Goal: Task Accomplishment & Management: Manage account settings

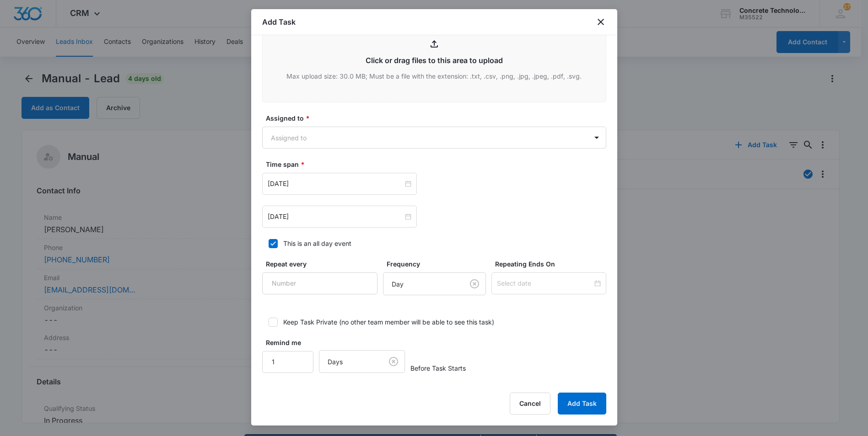
scroll to position [355, 0]
click at [380, 180] on input "[DATE]" at bounding box center [335, 183] width 135 height 10
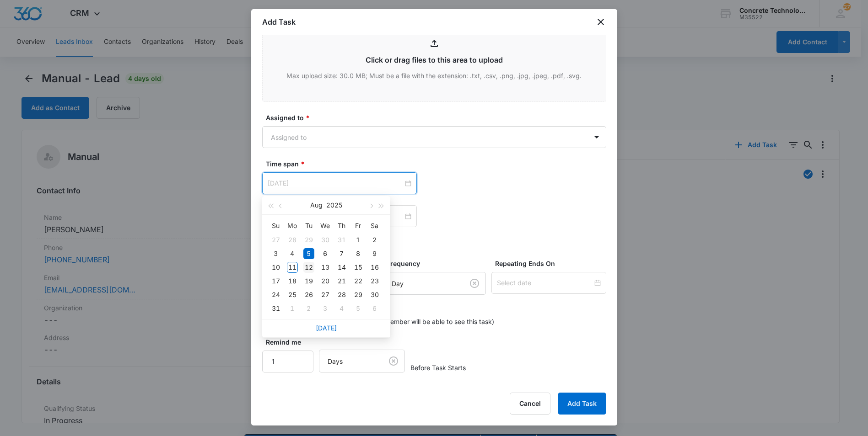
type input "[DATE]"
click at [310, 266] on div "12" at bounding box center [308, 267] width 11 height 11
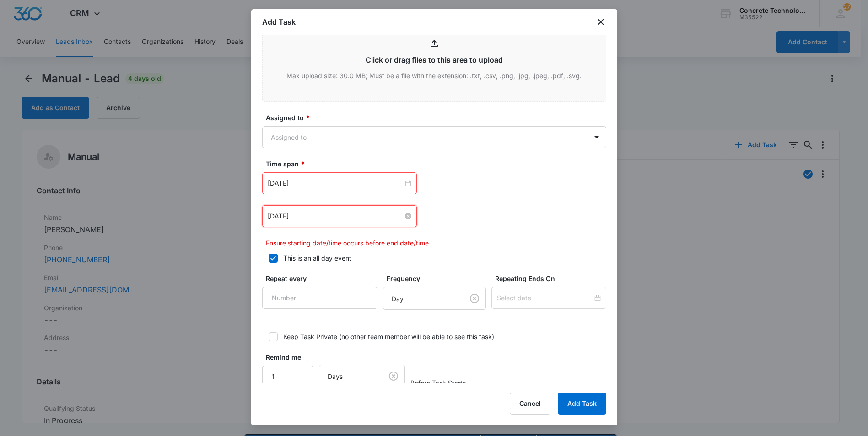
click at [331, 218] on input "[DATE]" at bounding box center [335, 216] width 135 height 10
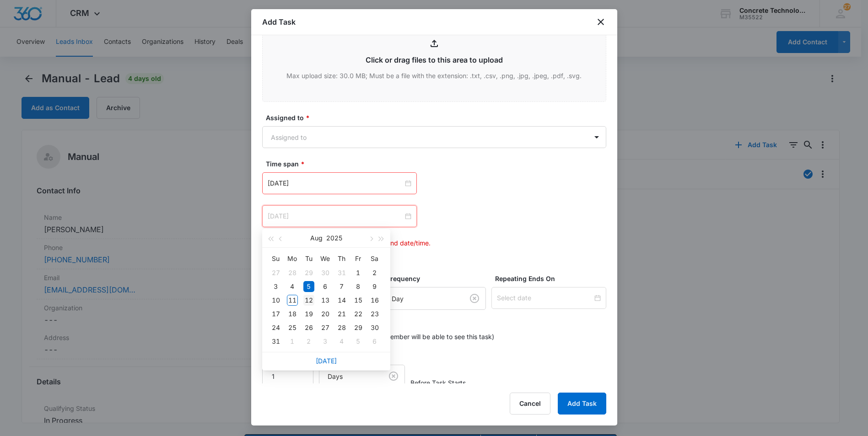
type input "[DATE]"
click at [312, 299] on div "12" at bounding box center [308, 300] width 11 height 11
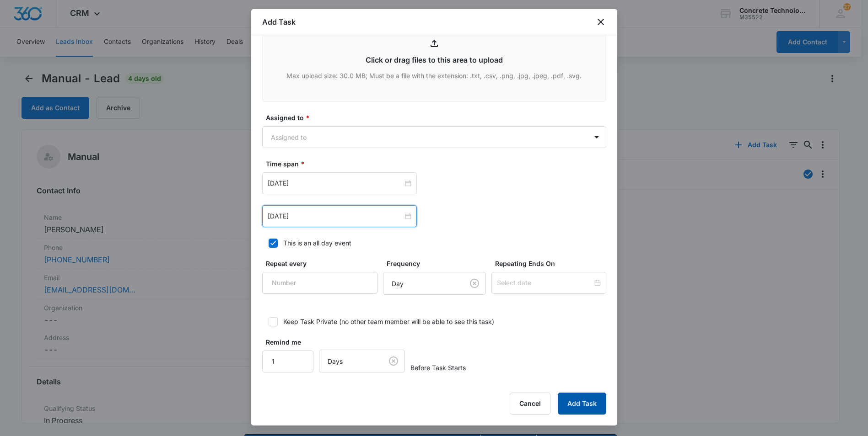
click at [570, 400] on button "Add Task" at bounding box center [582, 404] width 48 height 22
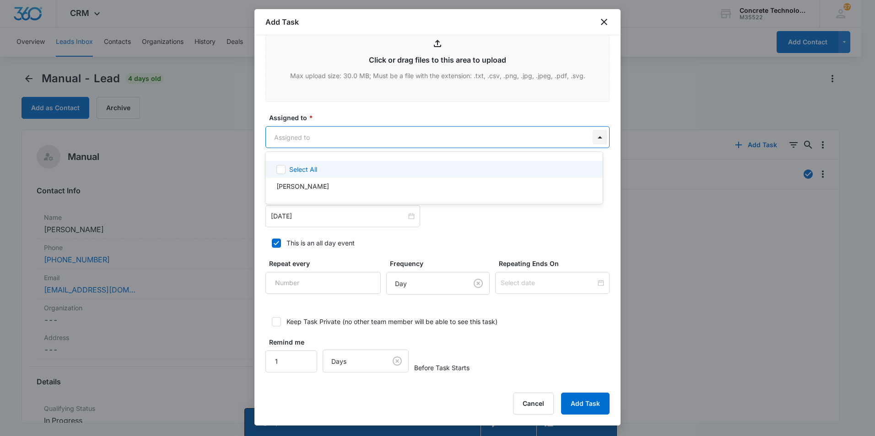
click at [586, 137] on body "CRM Apps Reputation Websites Forms CRM Email Social Content Ads Intelligence Fi…" at bounding box center [437, 218] width 875 height 436
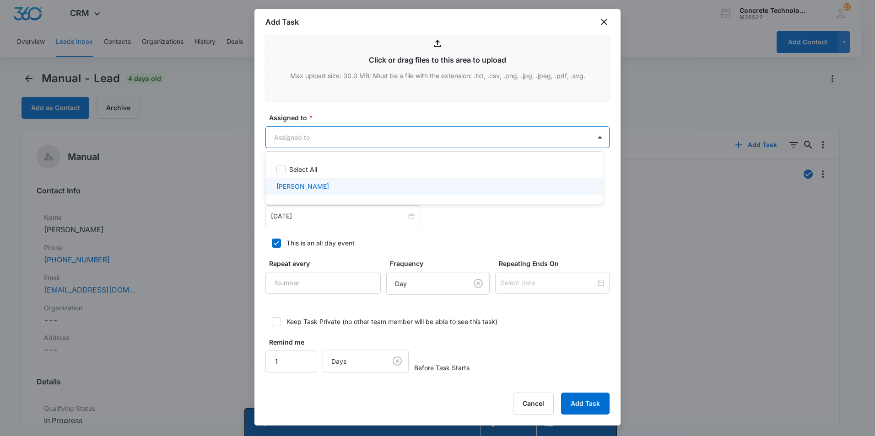
click at [305, 187] on p "[PERSON_NAME]" at bounding box center [302, 187] width 53 height 10
checkbox input "true"
click at [581, 405] on div at bounding box center [437, 218] width 875 height 436
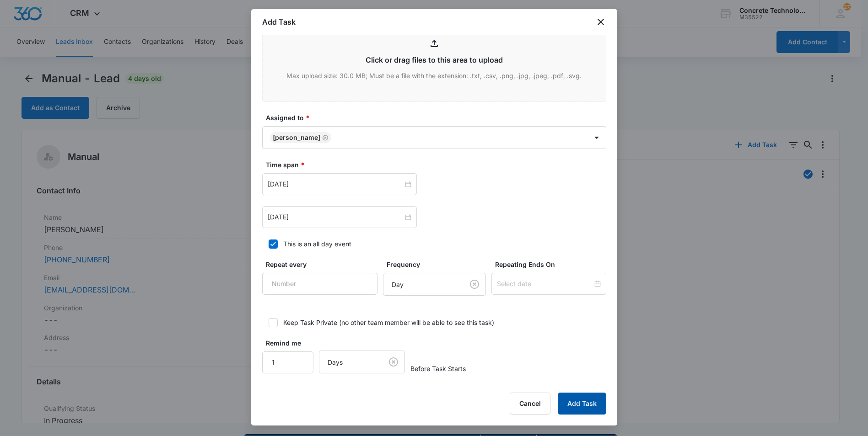
click at [576, 403] on button "Add Task" at bounding box center [582, 404] width 48 height 22
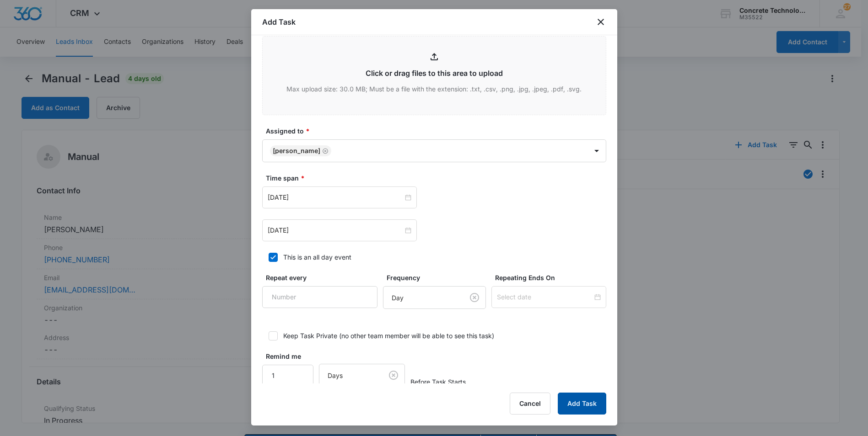
scroll to position [0, 0]
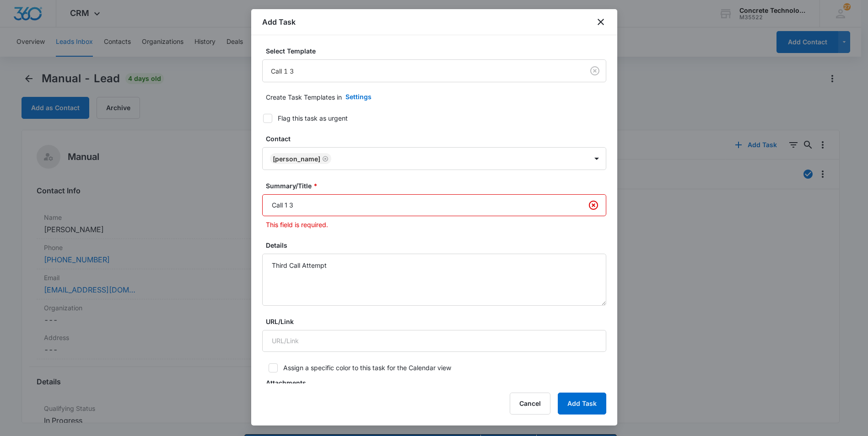
click at [288, 205] on input "Call 1 3" at bounding box center [434, 205] width 344 height 22
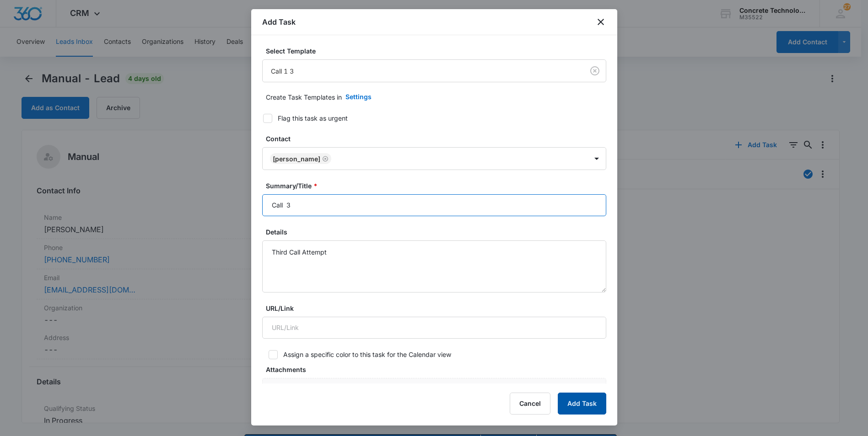
type input "Call 3"
click at [569, 402] on button "Add Task" at bounding box center [582, 404] width 48 height 22
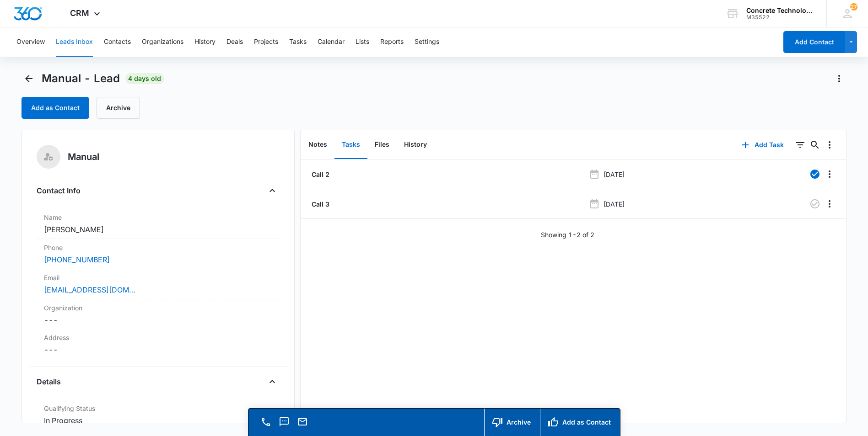
click at [69, 39] on button "Leads Inbox" at bounding box center [74, 41] width 37 height 29
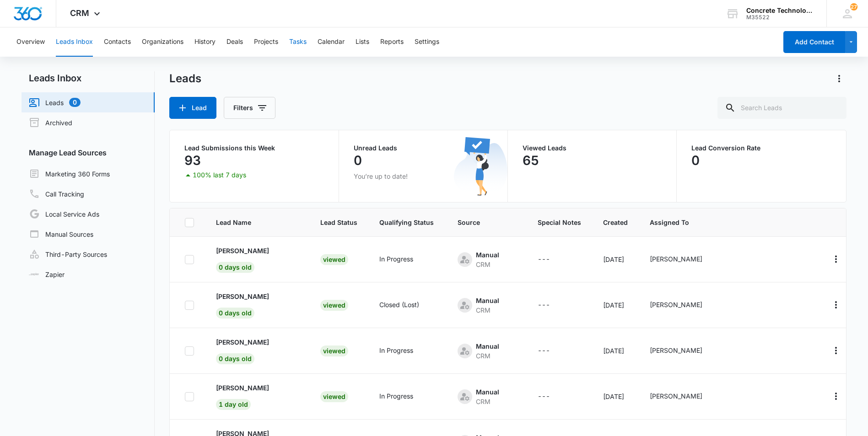
click at [301, 39] on button "Tasks" at bounding box center [297, 41] width 17 height 29
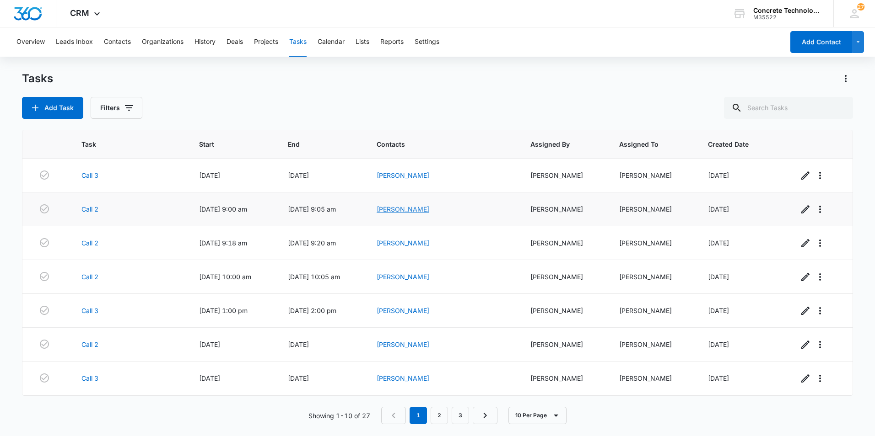
click at [424, 210] on link "[PERSON_NAME]" at bounding box center [402, 209] width 53 height 8
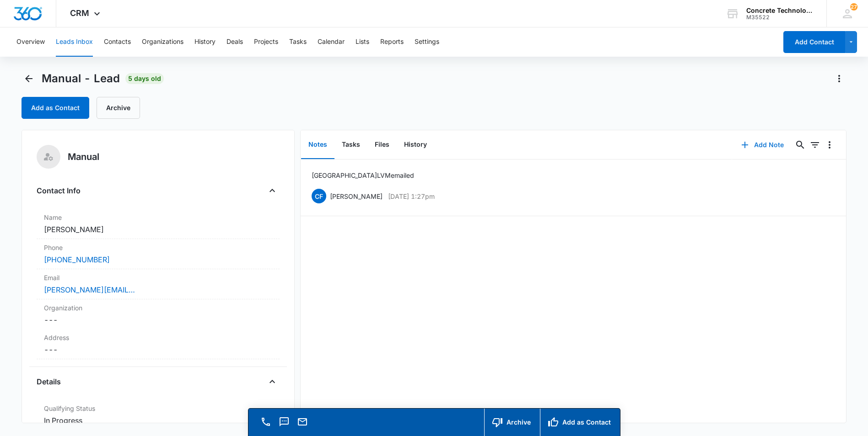
click at [756, 144] on button "Add Note" at bounding box center [762, 145] width 61 height 22
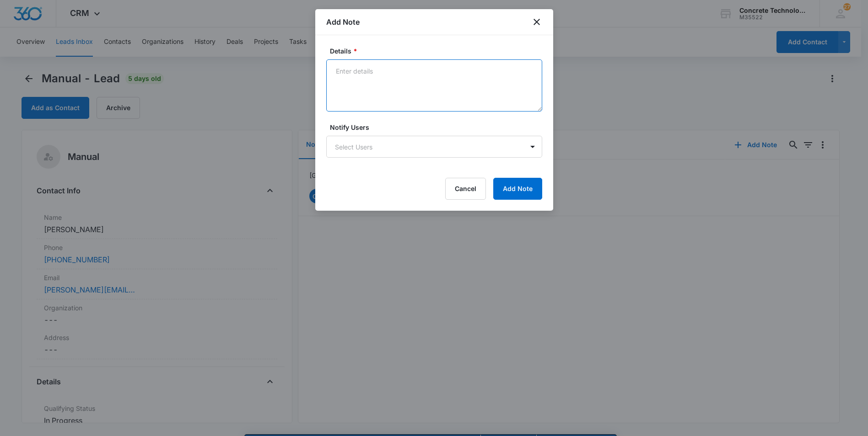
click at [345, 70] on textarea "Details *" at bounding box center [434, 85] width 216 height 52
click at [445, 72] on textarea "Could not talk. Want a call Thurs 9:0 10:00" at bounding box center [434, 85] width 216 height 52
click at [434, 72] on textarea "Could not talk. Want a call Thurs 9:00 / 10:00" at bounding box center [434, 85] width 216 height 52
type textarea "Could not talk. Want a call Thurs 14 9:00 / 10:00"
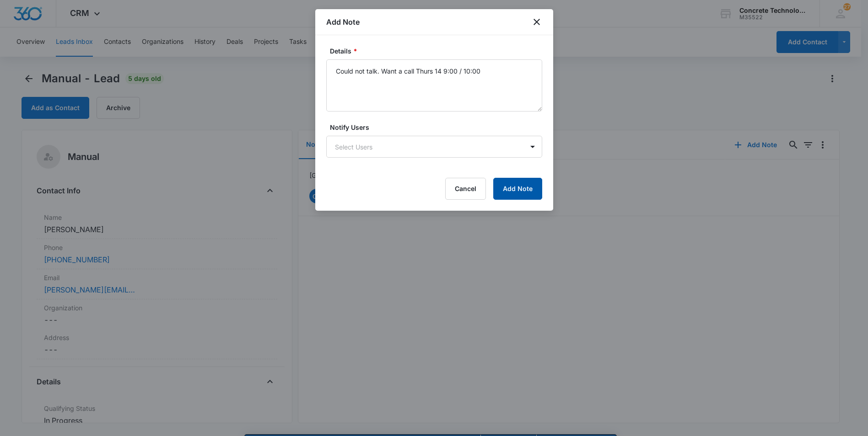
click at [516, 190] on button "Add Note" at bounding box center [517, 189] width 49 height 22
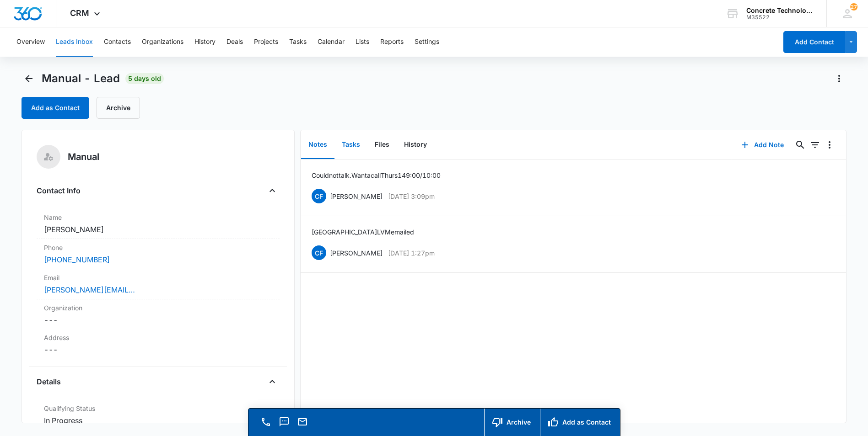
click at [352, 142] on button "Tasks" at bounding box center [350, 145] width 33 height 28
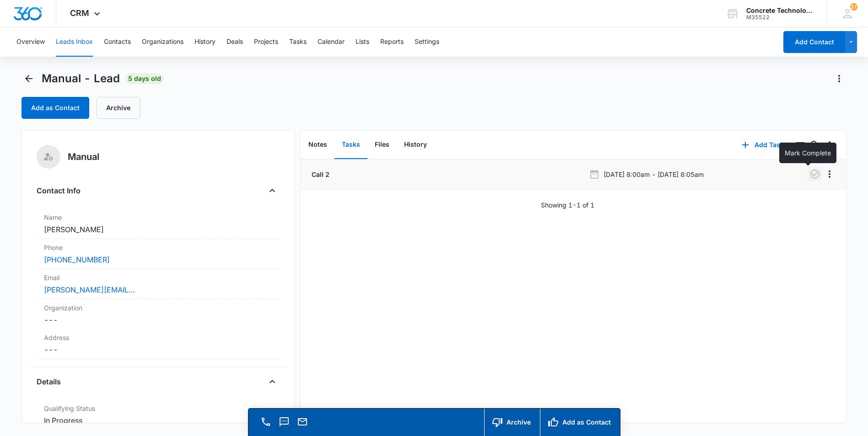
click at [809, 176] on icon "button" at bounding box center [814, 174] width 11 height 11
click at [756, 144] on button "Add Task" at bounding box center [762, 145] width 60 height 22
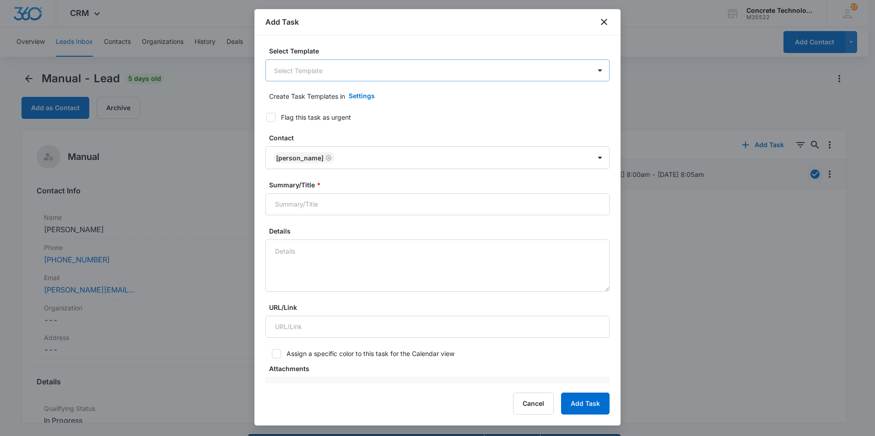
click at [301, 70] on body "CRM Apps Reputation Websites Forms CRM Email Social Content Ads Intelligence Fi…" at bounding box center [437, 231] width 875 height 462
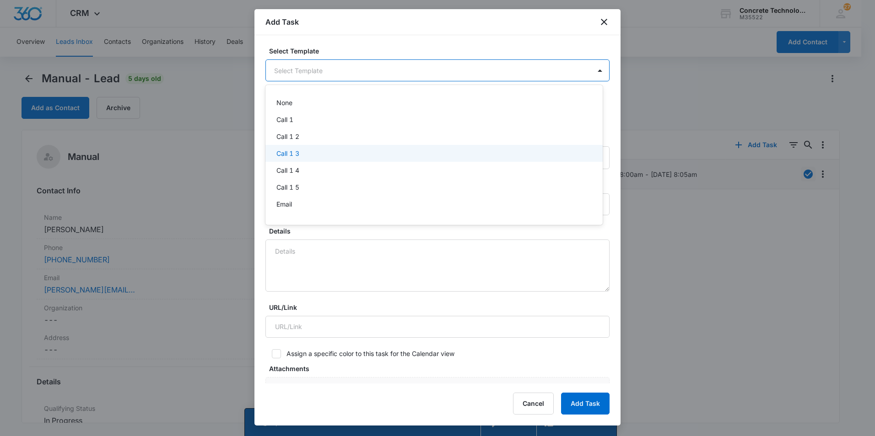
click at [285, 152] on p "Call 1 3" at bounding box center [287, 154] width 23 height 10
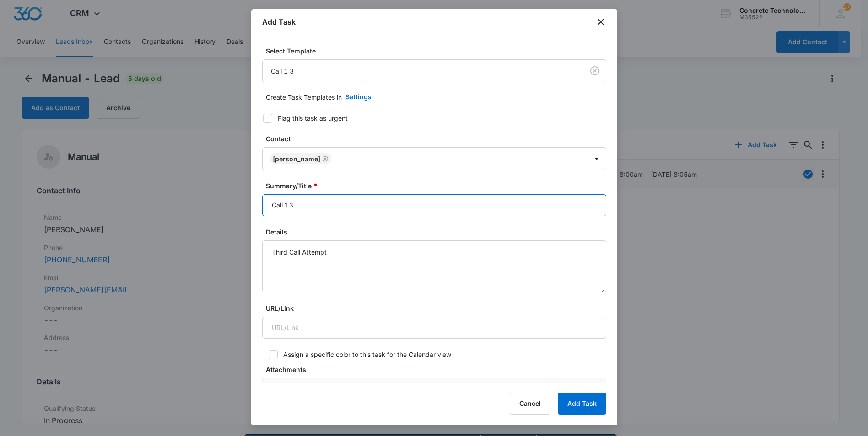
click at [288, 204] on input "Call 1 3" at bounding box center [434, 205] width 344 height 22
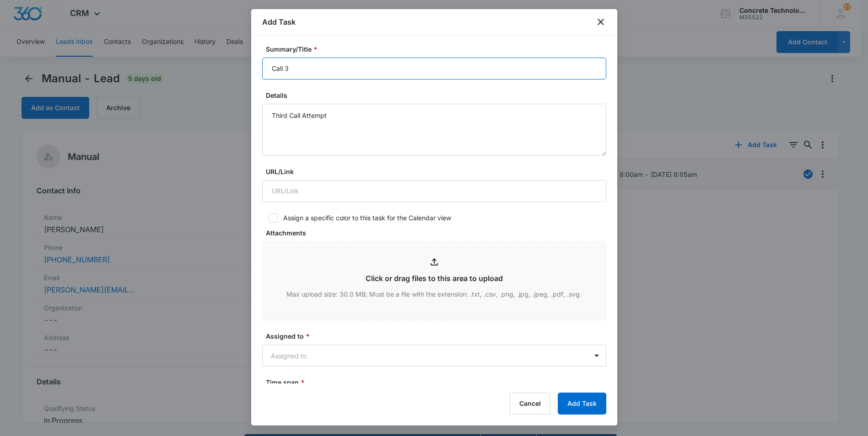
scroll to position [137, 0]
type input "Call 3"
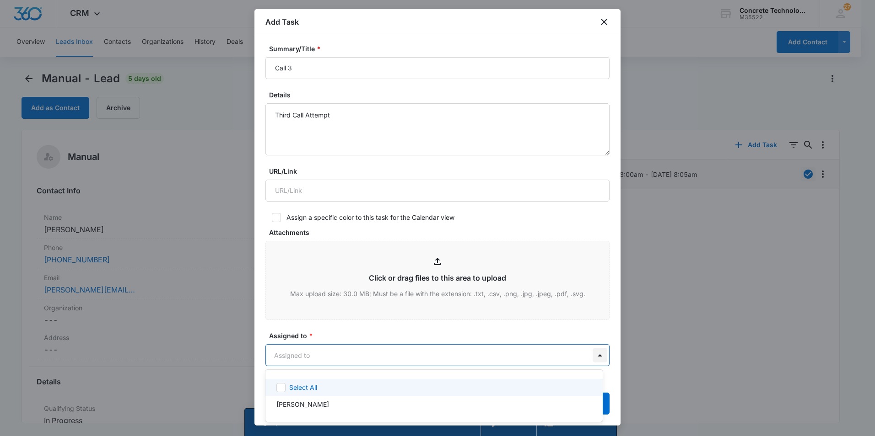
click at [588, 353] on body "CRM Apps Reputation Websites Forms CRM Email Social Content Ads Intelligence Fi…" at bounding box center [437, 218] width 875 height 436
click at [366, 350] on div at bounding box center [437, 218] width 875 height 436
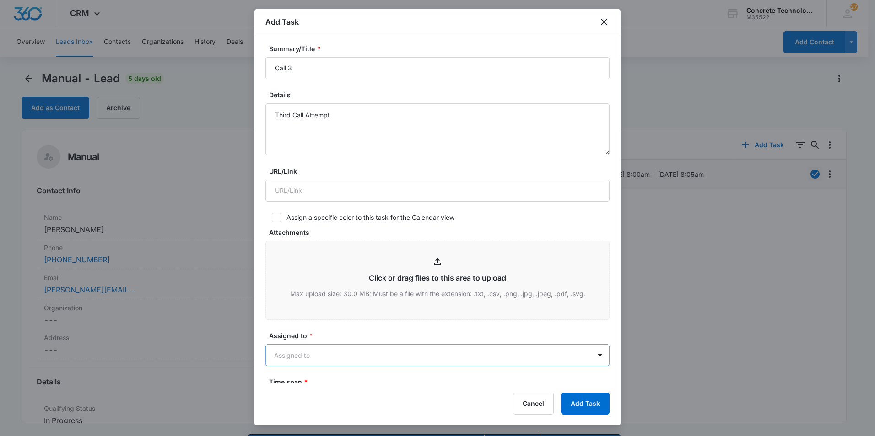
click at [347, 345] on body "CRM Apps Reputation Websites Forms CRM Email Social Content Ads Intelligence Fi…" at bounding box center [437, 231] width 875 height 462
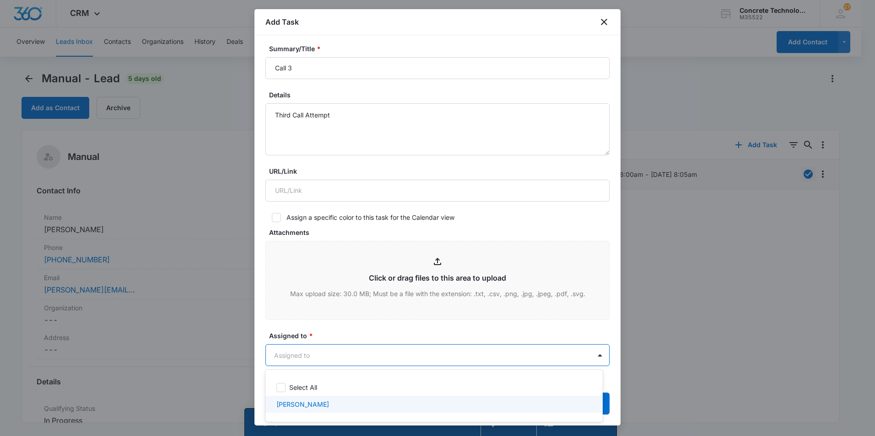
click at [288, 405] on p "[PERSON_NAME]" at bounding box center [302, 405] width 53 height 10
checkbox input "true"
drag, startPoint x: 615, startPoint y: 378, endPoint x: 619, endPoint y: 364, distance: 14.2
click at [615, 373] on div at bounding box center [437, 218] width 875 height 436
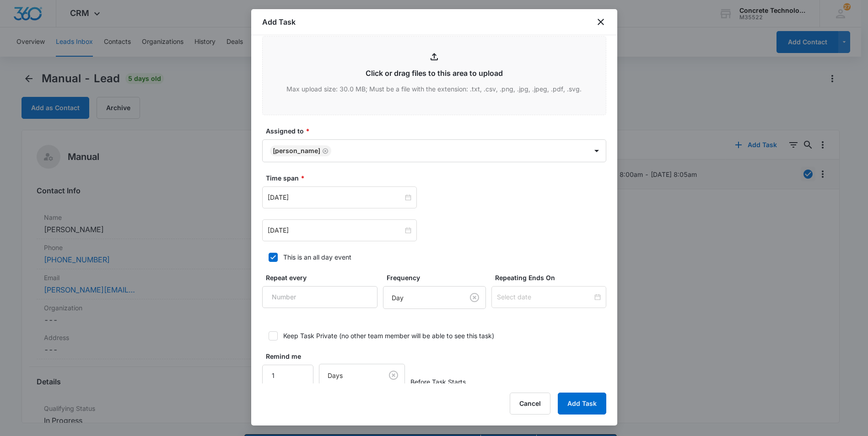
scroll to position [356, 0]
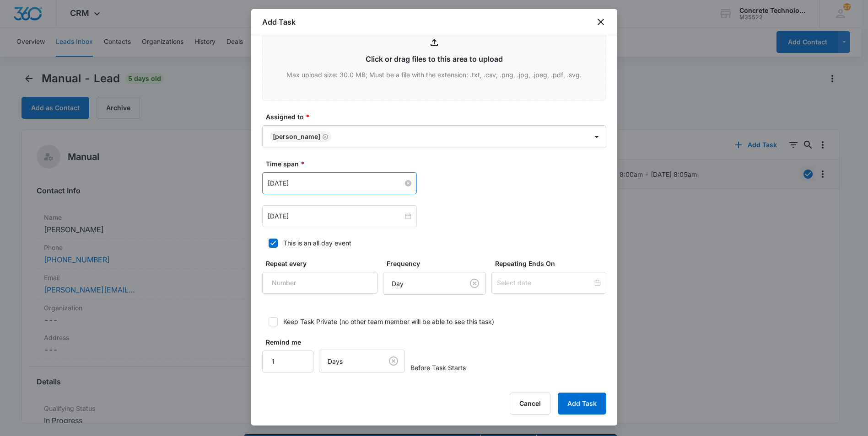
click at [342, 183] on input "[DATE]" at bounding box center [335, 183] width 135 height 10
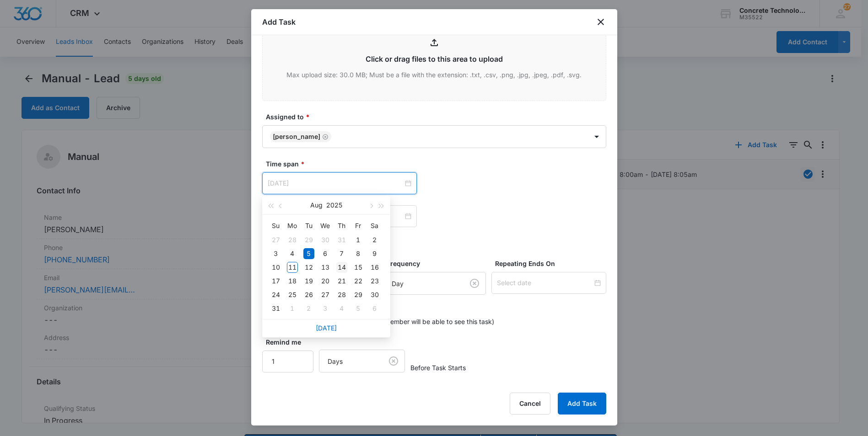
type input "[DATE]"
click at [343, 267] on div "14" at bounding box center [341, 267] width 11 height 11
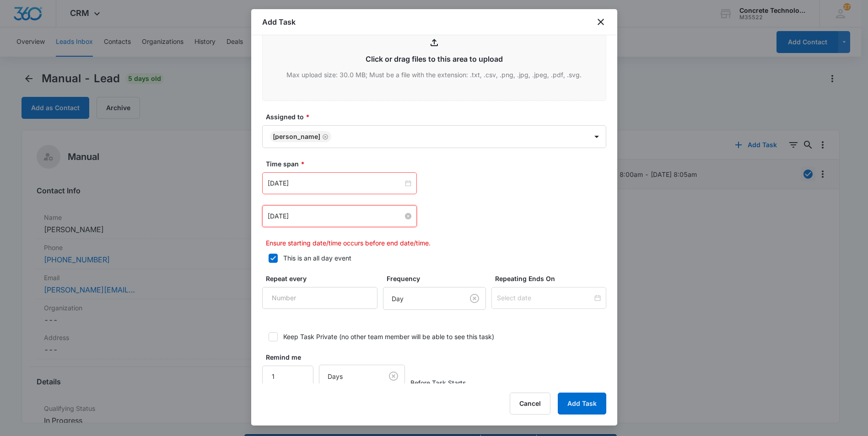
click at [348, 216] on input "[DATE]" at bounding box center [335, 216] width 135 height 10
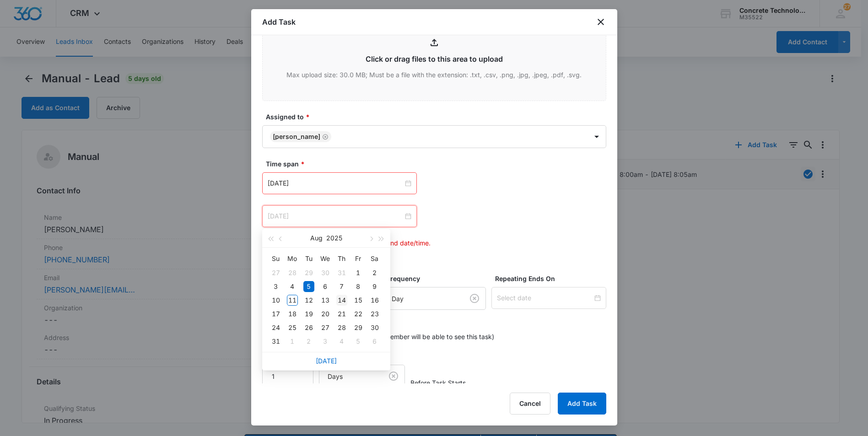
type input "[DATE]"
click at [342, 300] on div "14" at bounding box center [341, 300] width 11 height 11
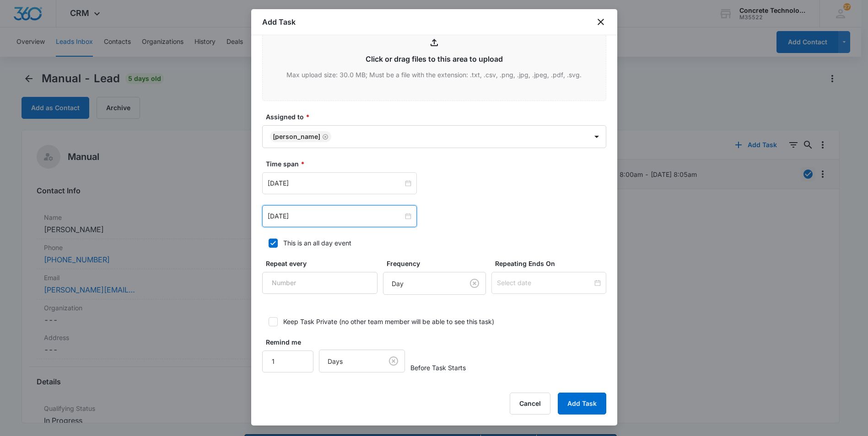
click at [274, 242] on icon at bounding box center [272, 243] width 5 height 4
click at [269, 242] on input "This is an all day event" at bounding box center [265, 243] width 6 height 6
checkbox input "false"
click at [457, 183] on input "12:00 am" at bounding box center [467, 183] width 55 height 10
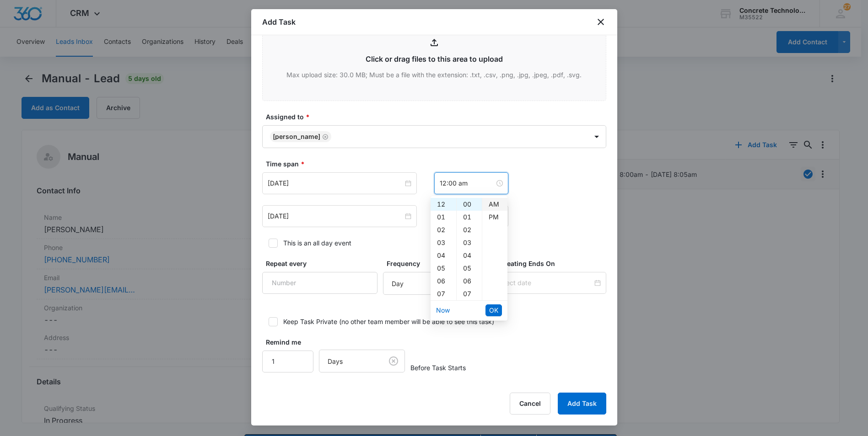
click at [492, 201] on div "AM" at bounding box center [494, 204] width 25 height 13
click at [441, 229] on div "09" at bounding box center [443, 228] width 26 height 13
click at [465, 236] on div "31" at bounding box center [469, 235] width 25 height 13
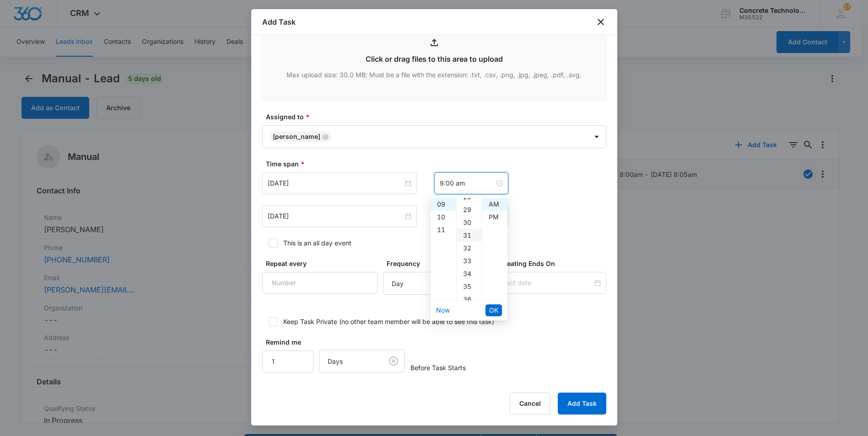
type input "9:31 am"
click at [494, 307] on span "OK" at bounding box center [493, 311] width 9 height 10
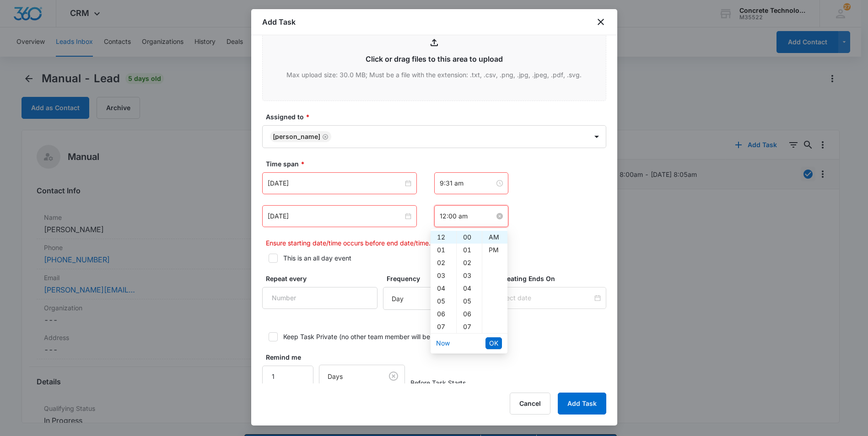
click at [460, 218] on input "12:00 am" at bounding box center [467, 216] width 55 height 10
click at [494, 237] on div "AM" at bounding box center [494, 237] width 25 height 13
click at [438, 272] on div "10" at bounding box center [443, 274] width 26 height 13
type input "10:00 am"
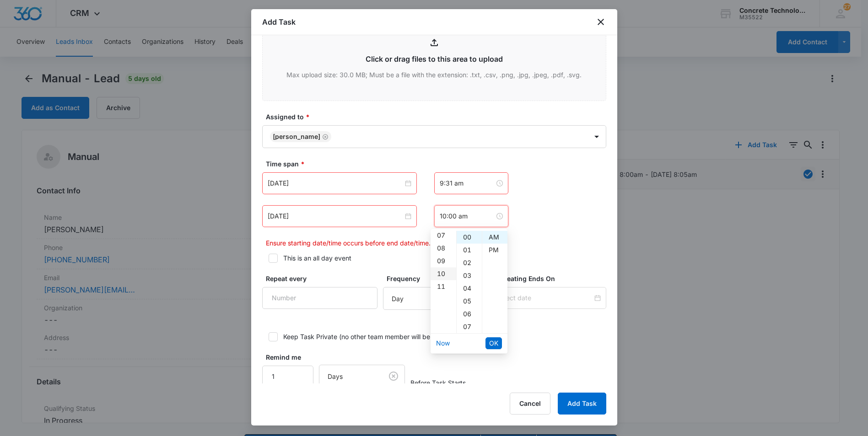
scroll to position [128, 0]
click at [490, 344] on span "OK" at bounding box center [493, 344] width 9 height 10
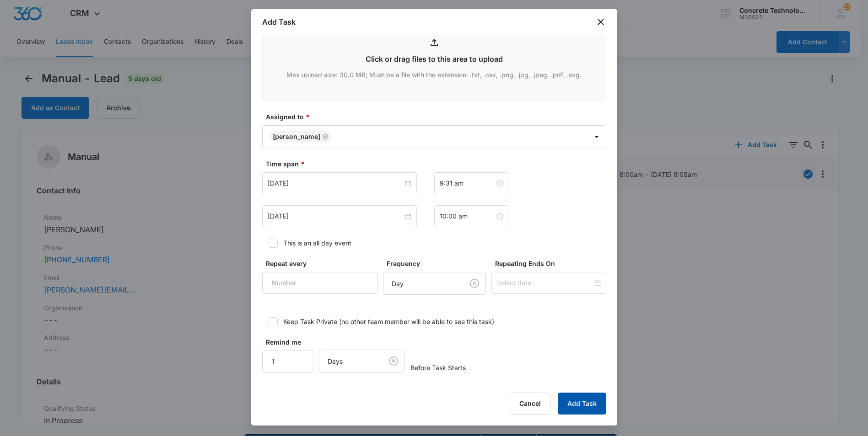
click at [581, 402] on button "Add Task" at bounding box center [582, 404] width 48 height 22
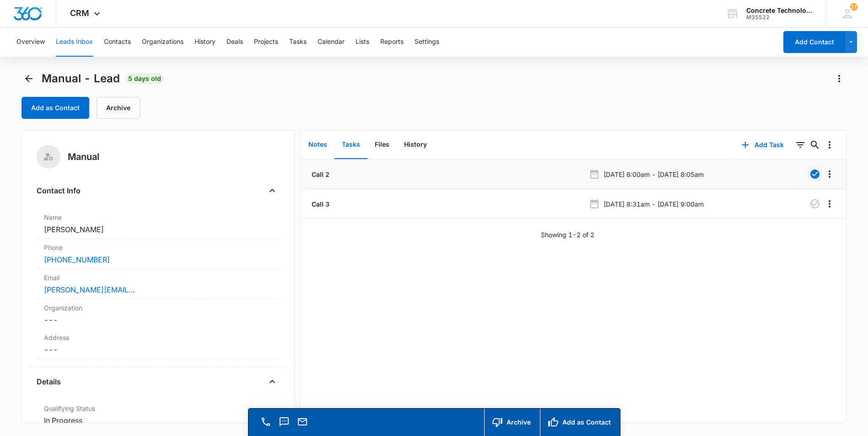
click at [311, 145] on button "Notes" at bounding box center [317, 145] width 33 height 28
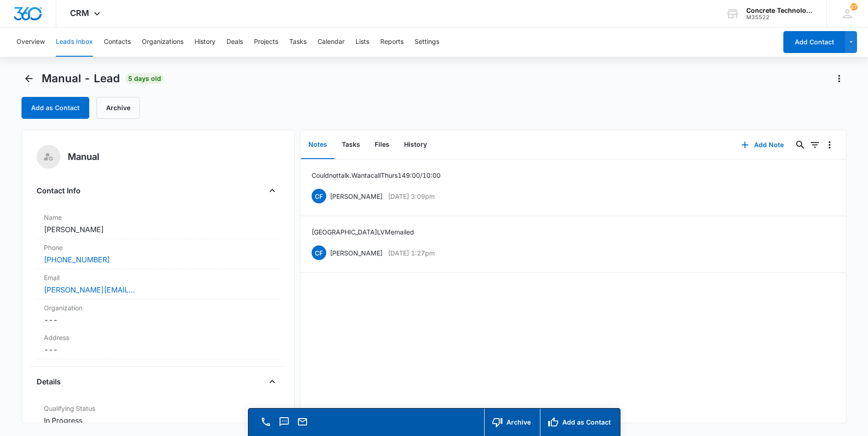
click at [71, 42] on button "Leads Inbox" at bounding box center [74, 41] width 37 height 29
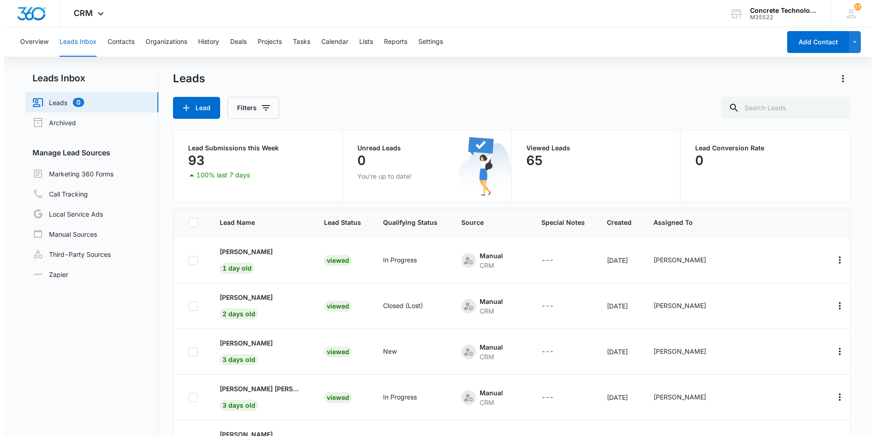
scroll to position [183, 0]
click at [297, 41] on button "Tasks" at bounding box center [297, 41] width 17 height 29
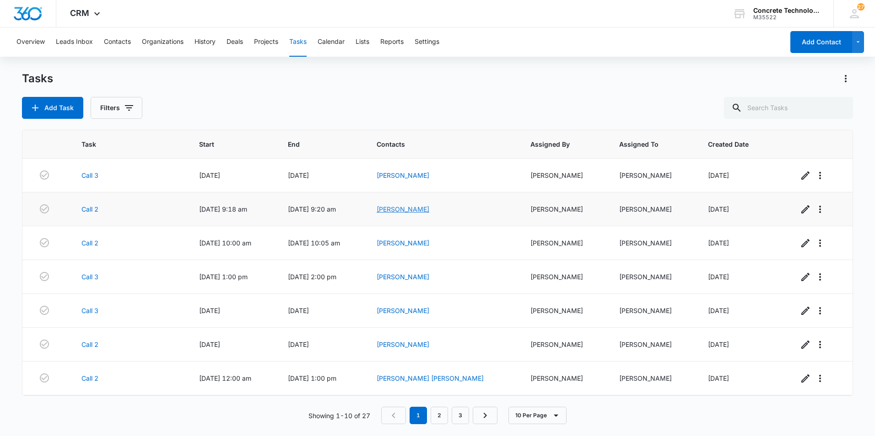
click at [419, 210] on link "[PERSON_NAME]" at bounding box center [402, 209] width 53 height 8
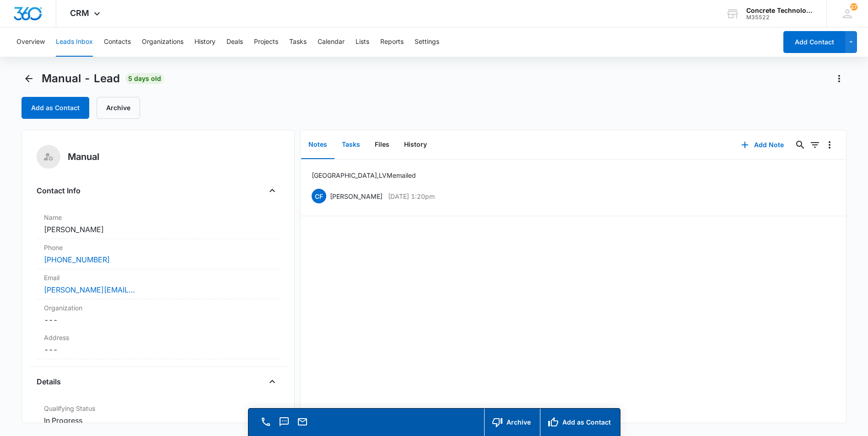
click at [350, 142] on button "Tasks" at bounding box center [350, 145] width 33 height 28
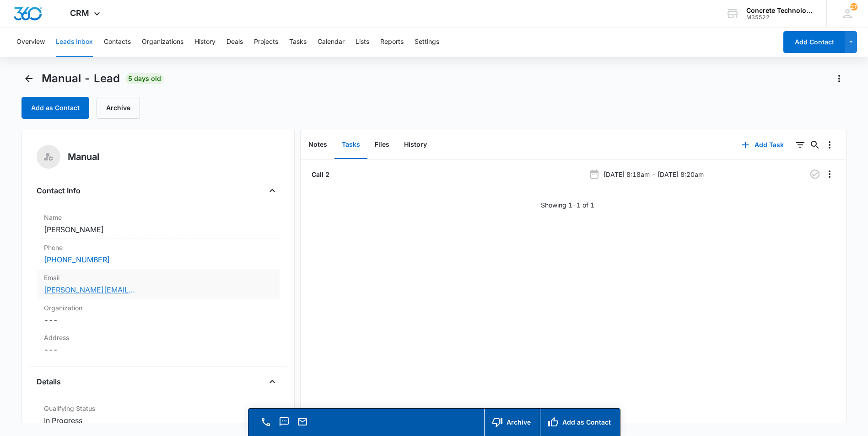
click at [91, 289] on link "[PERSON_NAME][EMAIL_ADDRESS][PERSON_NAME][DOMAIN_NAME]" at bounding box center [89, 290] width 91 height 11
click at [752, 144] on button "Add Task" at bounding box center [762, 145] width 60 height 22
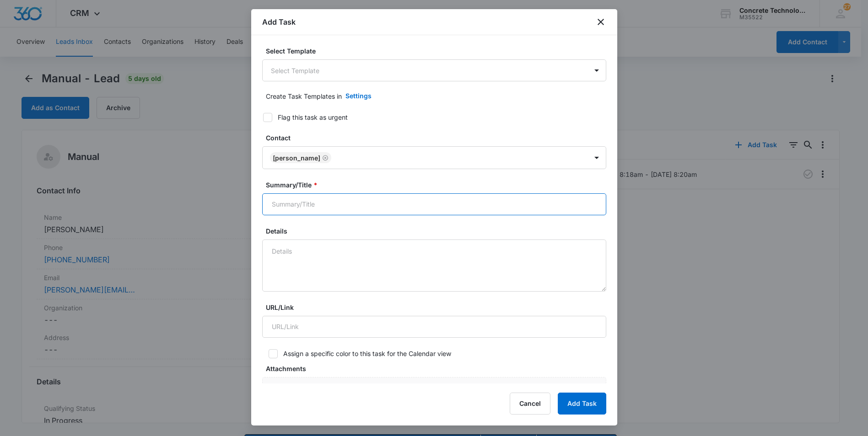
click at [277, 204] on input "Summary/Title *" at bounding box center [434, 205] width 344 height 22
type input "Call 1 3"
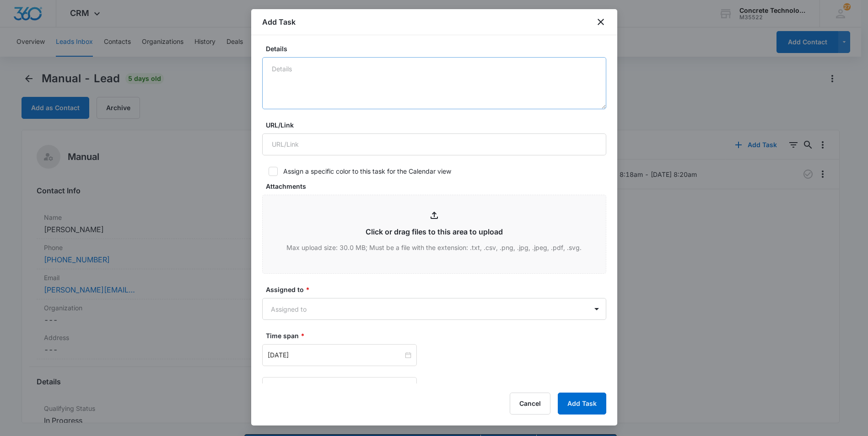
scroll to position [183, 0]
click at [274, 72] on textarea "Details" at bounding box center [434, 83] width 344 height 52
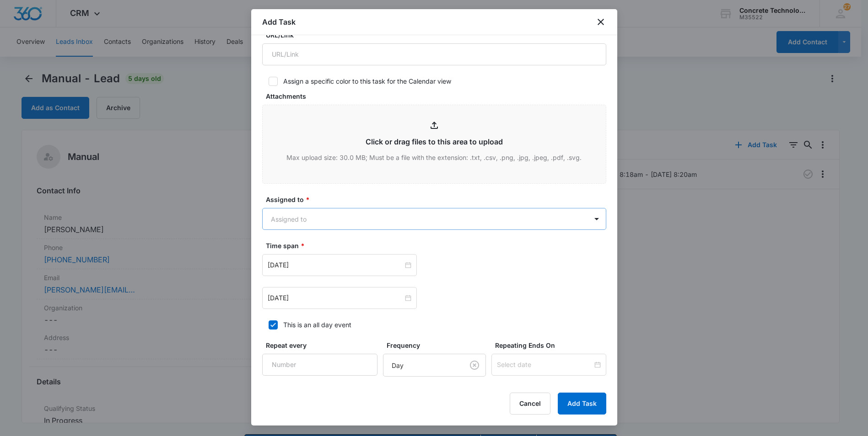
scroll to position [274, 0]
type textarea "LVM emailed text"
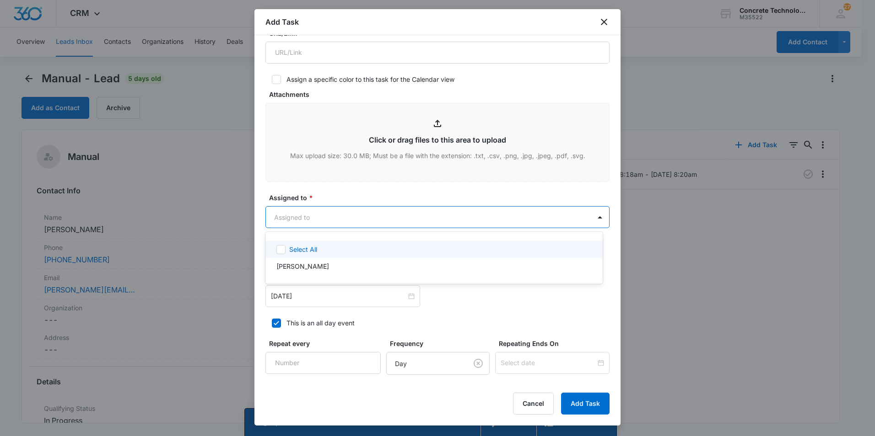
click at [361, 216] on body "CRM Apps Reputation Websites Forms CRM Email Social Content Ads Intelligence Fi…" at bounding box center [437, 218] width 875 height 436
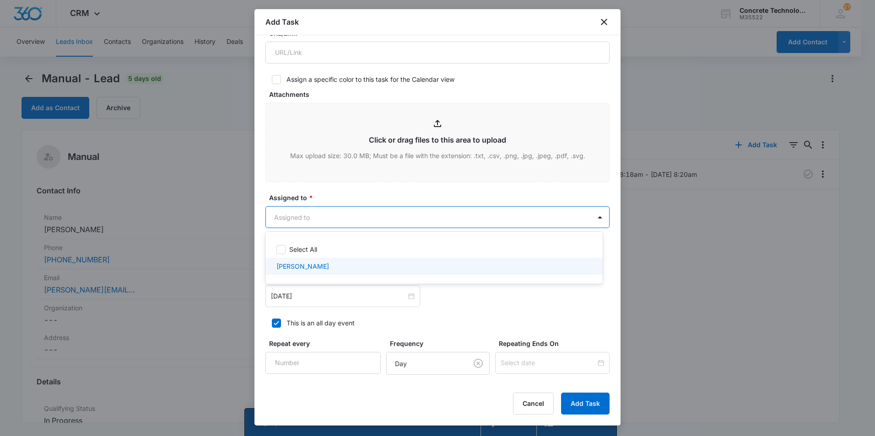
click at [290, 267] on p "[PERSON_NAME]" at bounding box center [302, 267] width 53 height 10
checkbox input "true"
click at [280, 300] on div at bounding box center [437, 218] width 875 height 436
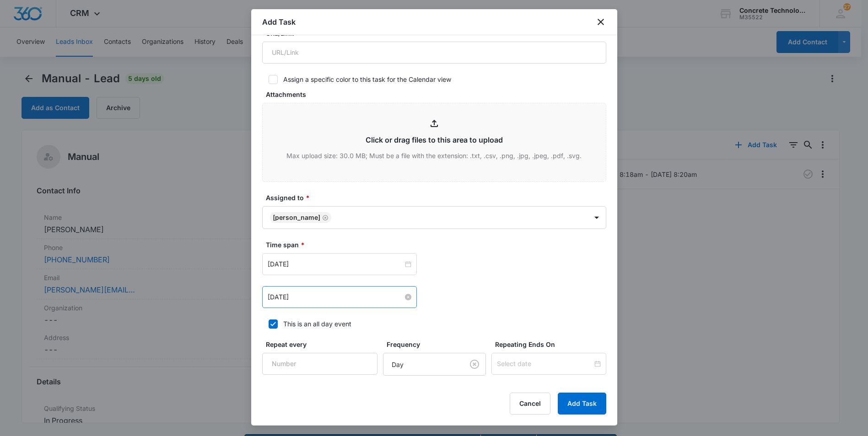
click at [374, 296] on input "[DATE]" at bounding box center [335, 297] width 135 height 10
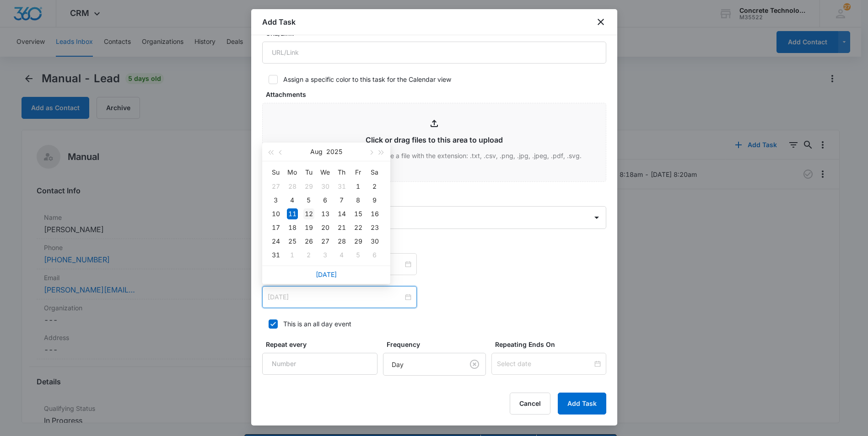
type input "[DATE]"
click at [309, 214] on div "12" at bounding box center [308, 214] width 11 height 11
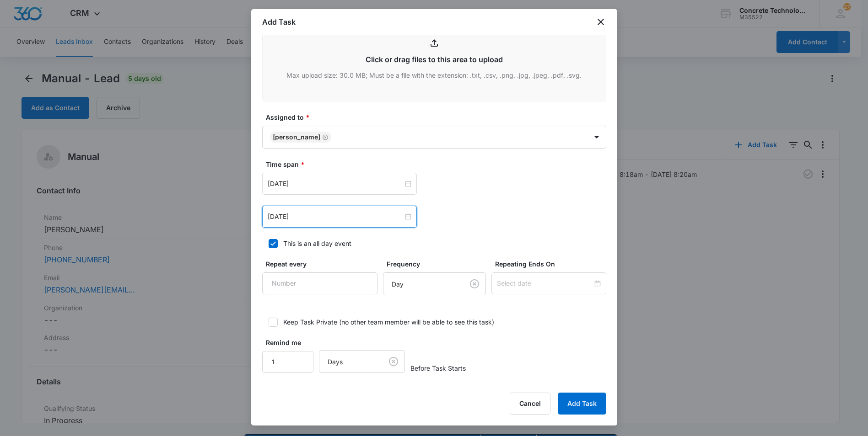
scroll to position [355, 0]
click at [323, 183] on input "[DATE]" at bounding box center [335, 183] width 135 height 10
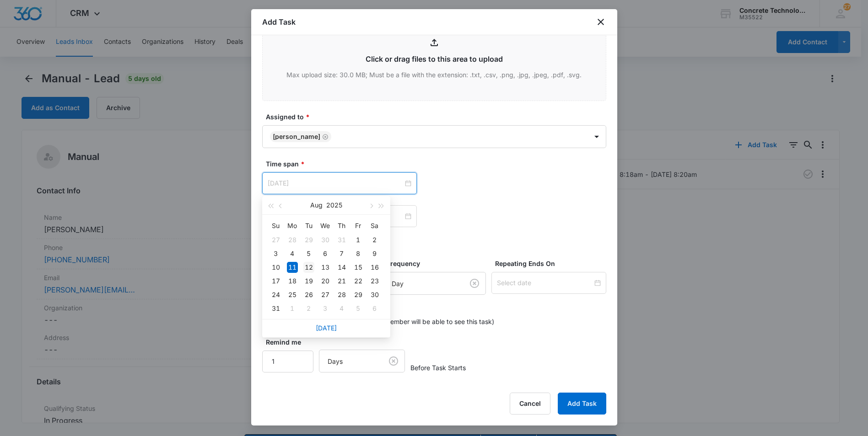
type input "[DATE]"
click at [310, 267] on div "12" at bounding box center [308, 267] width 11 height 11
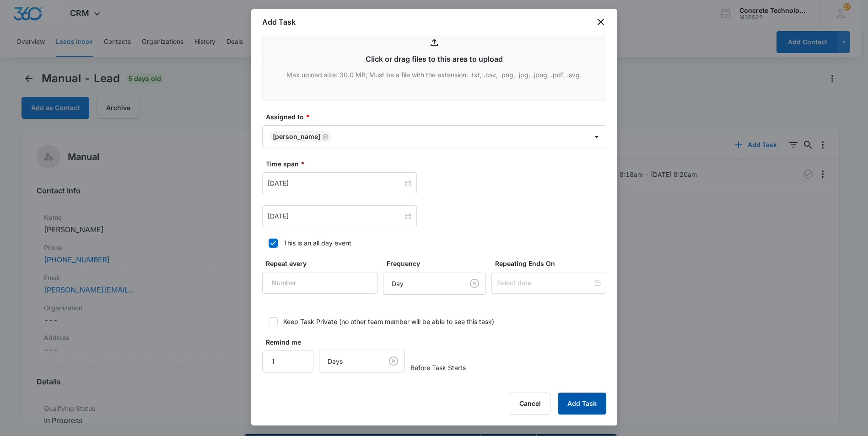
click at [568, 403] on button "Add Task" at bounding box center [582, 404] width 48 height 22
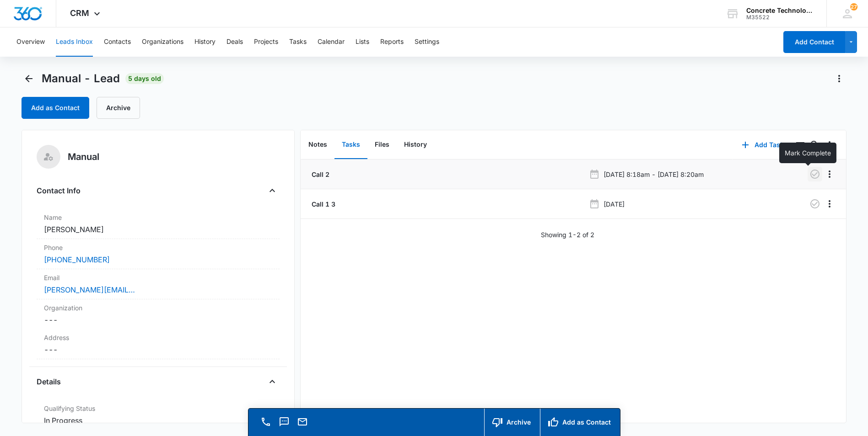
click at [809, 173] on icon "button" at bounding box center [814, 174] width 11 height 11
click at [313, 146] on button "Notes" at bounding box center [317, 145] width 33 height 28
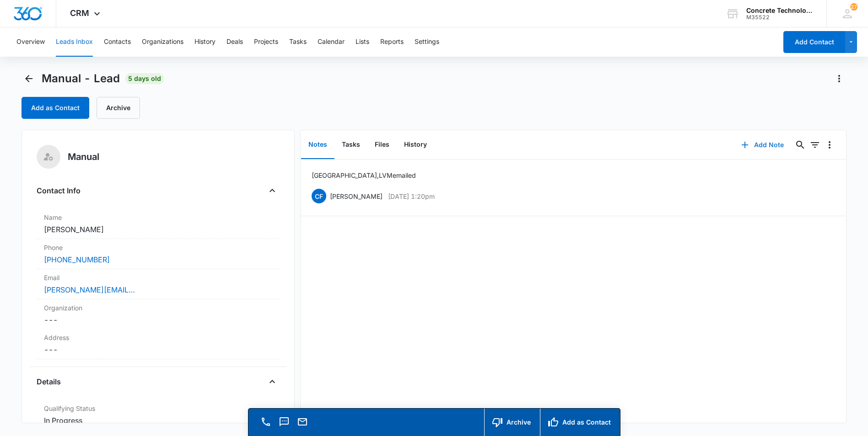
click at [758, 144] on button "Add Note" at bounding box center [762, 145] width 61 height 22
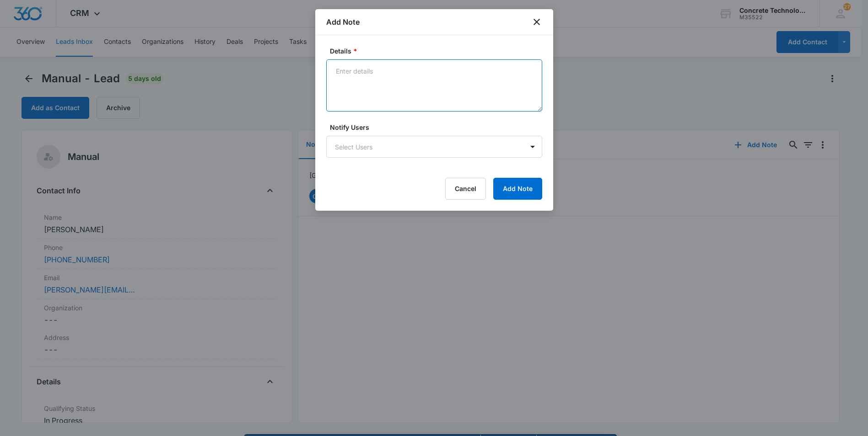
click at [333, 68] on textarea "Details *" at bounding box center [434, 85] width 216 height 52
type textarea "LVM emailed text"
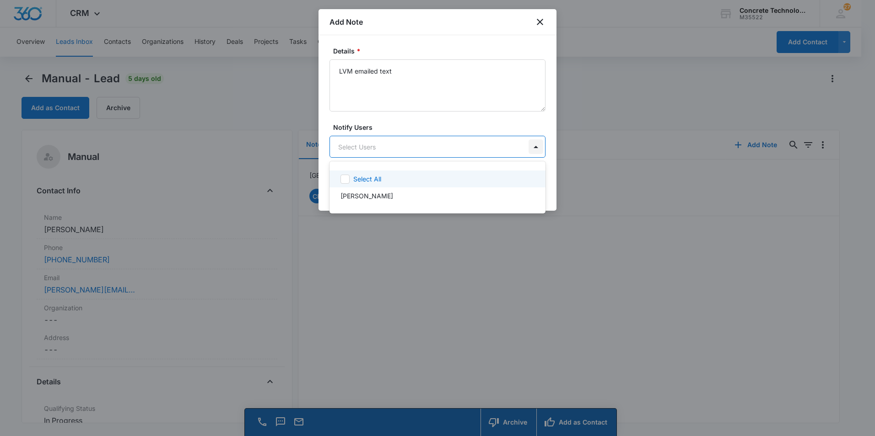
click at [532, 146] on body "CRM Apps Reputation Websites Forms CRM Email Social Content Ads Intelligence Fi…" at bounding box center [437, 218] width 875 height 436
click at [363, 199] on p "[PERSON_NAME]" at bounding box center [366, 196] width 53 height 10
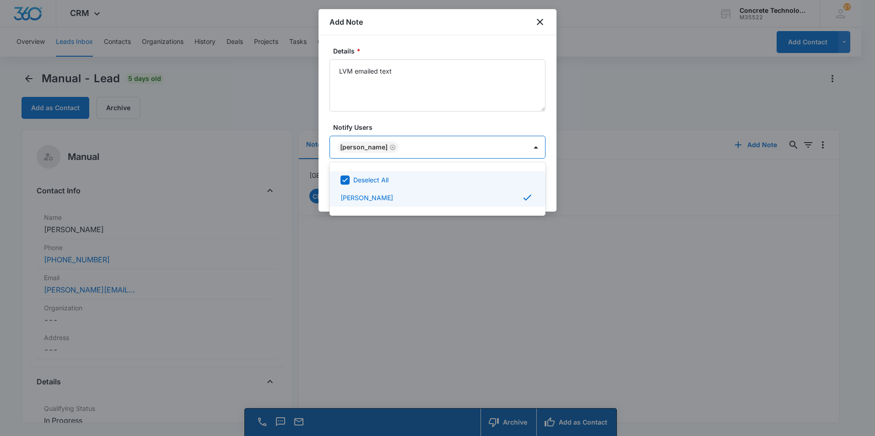
click at [460, 145] on div at bounding box center [437, 218] width 875 height 436
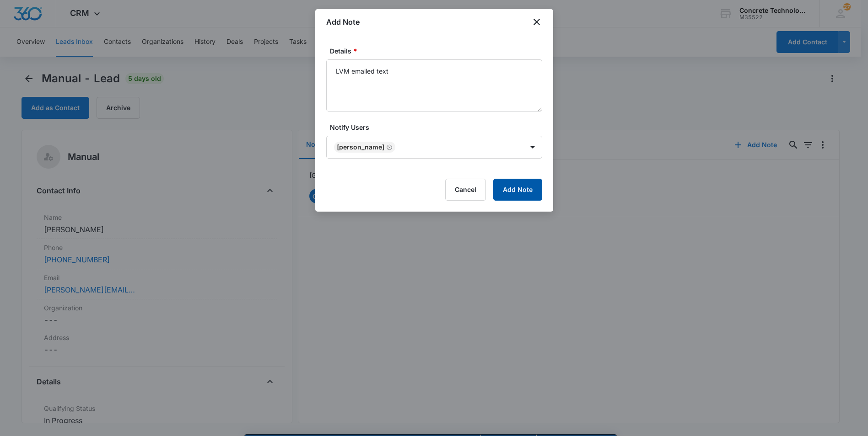
click at [511, 187] on button "Add Note" at bounding box center [517, 190] width 49 height 22
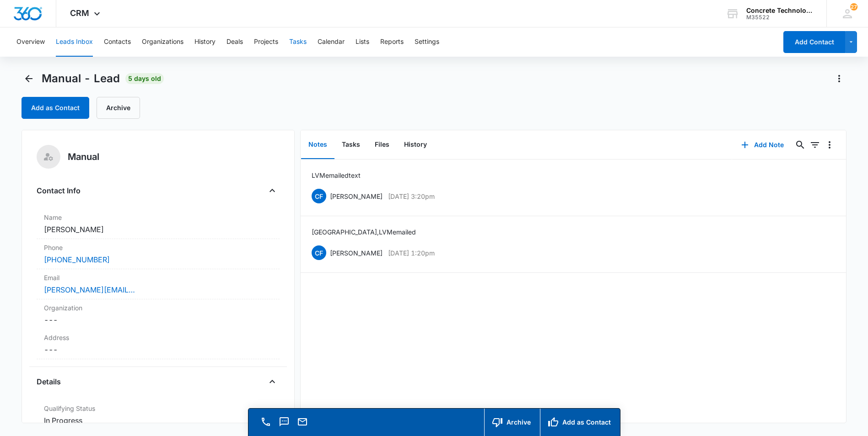
click at [302, 41] on button "Tasks" at bounding box center [297, 41] width 17 height 29
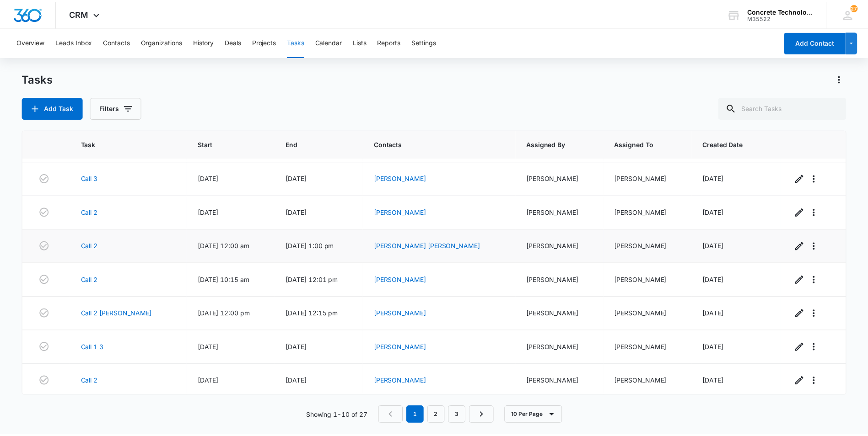
scroll to position [101, 0]
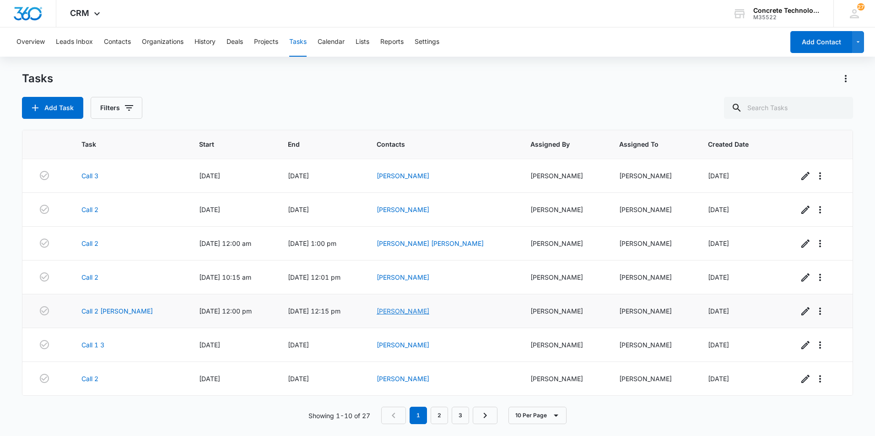
click at [421, 312] on link "[PERSON_NAME]" at bounding box center [402, 311] width 53 height 8
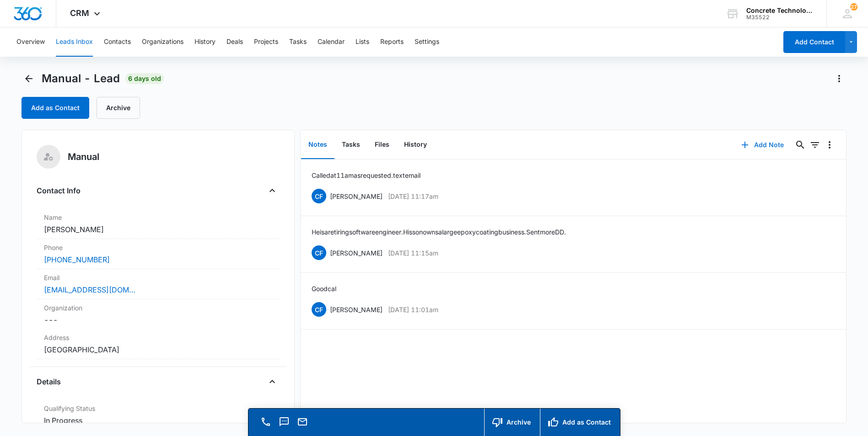
click at [757, 144] on button "Add Note" at bounding box center [762, 145] width 61 height 22
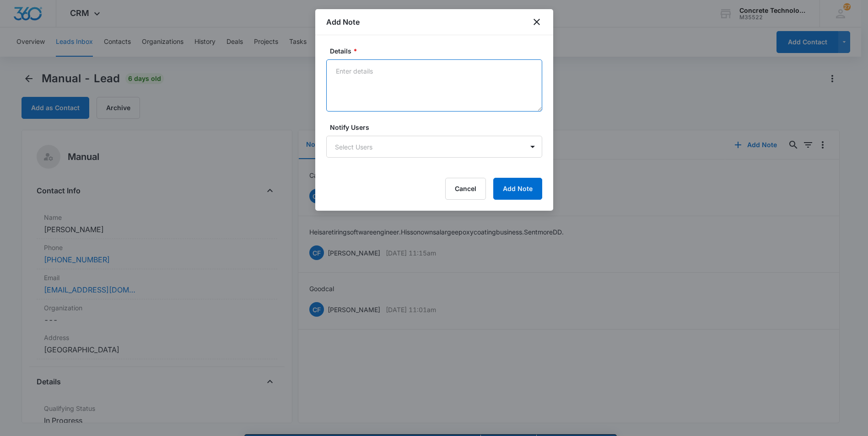
click at [337, 72] on textarea "Details *" at bounding box center [434, 85] width 216 height 52
type textarea "He said its not for him."
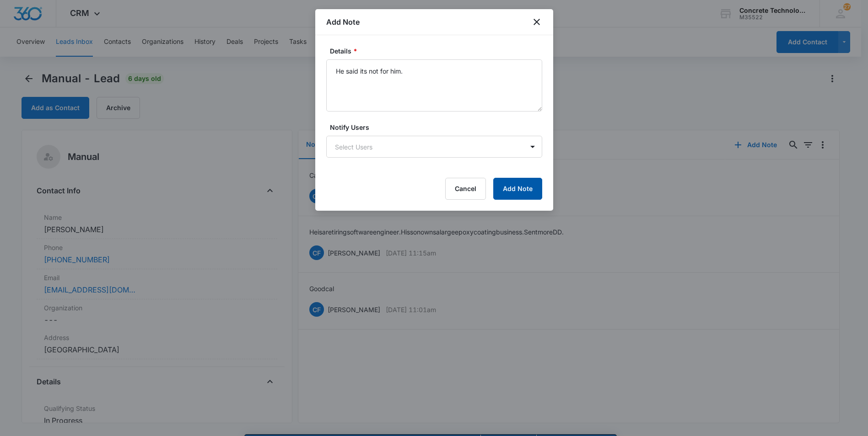
click at [513, 189] on button "Add Note" at bounding box center [517, 189] width 49 height 22
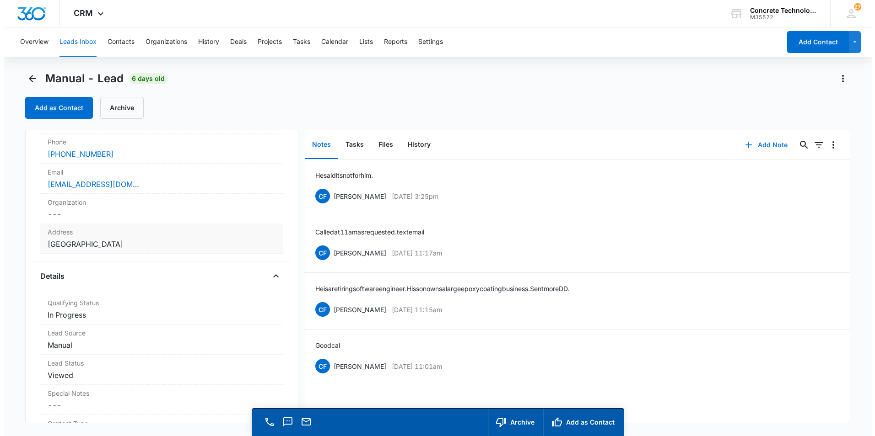
scroll to position [137, 0]
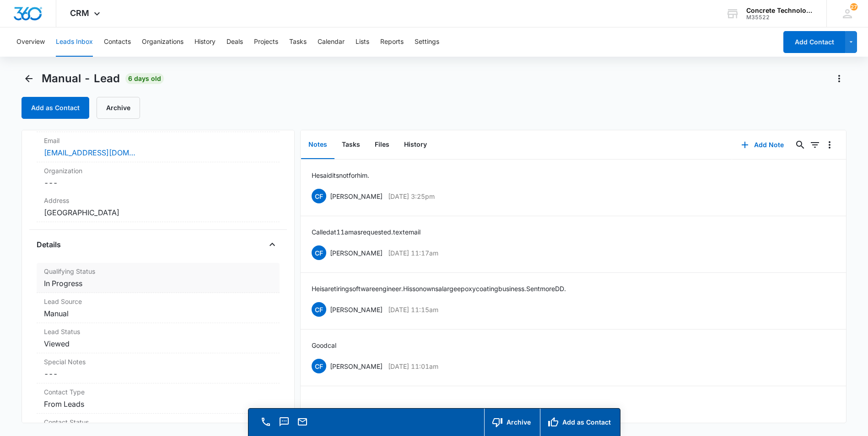
click at [59, 285] on dd "Cancel Save Changes In Progress" at bounding box center [158, 283] width 228 height 11
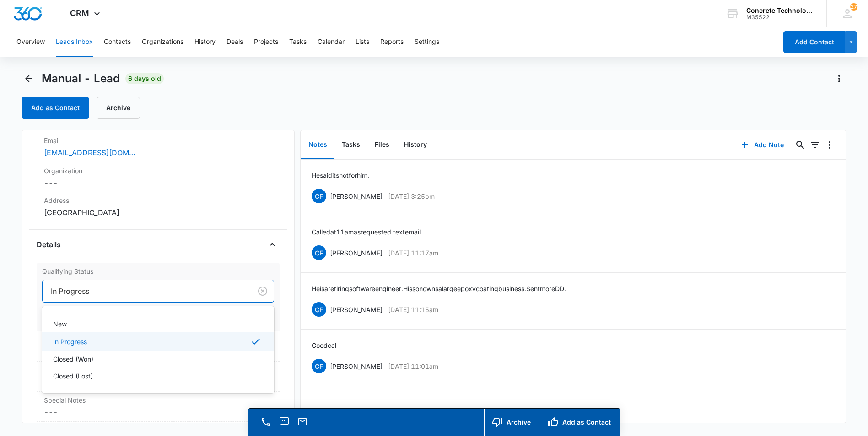
click at [70, 292] on div at bounding box center [145, 291] width 189 height 13
click at [68, 375] on p "Closed (Lost)" at bounding box center [73, 376] width 40 height 10
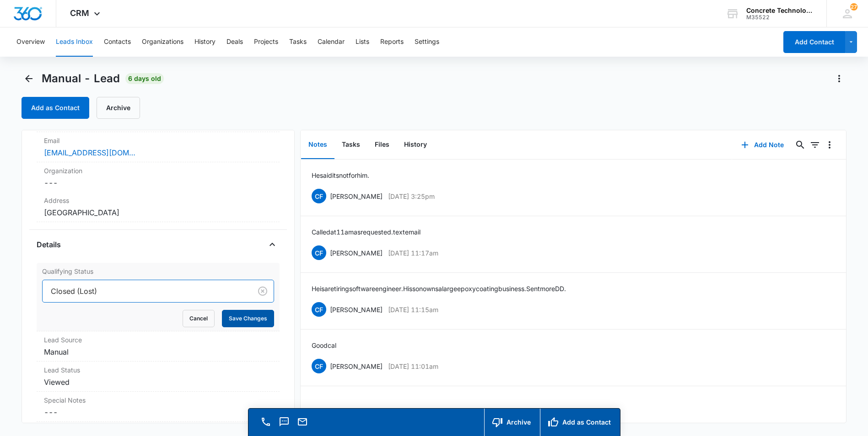
click at [236, 319] on button "Save Changes" at bounding box center [248, 318] width 52 height 17
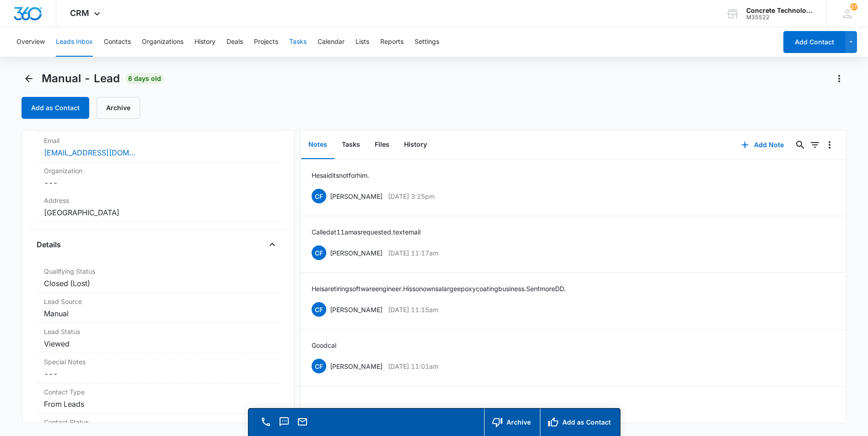
click at [301, 43] on button "Tasks" at bounding box center [297, 41] width 17 height 29
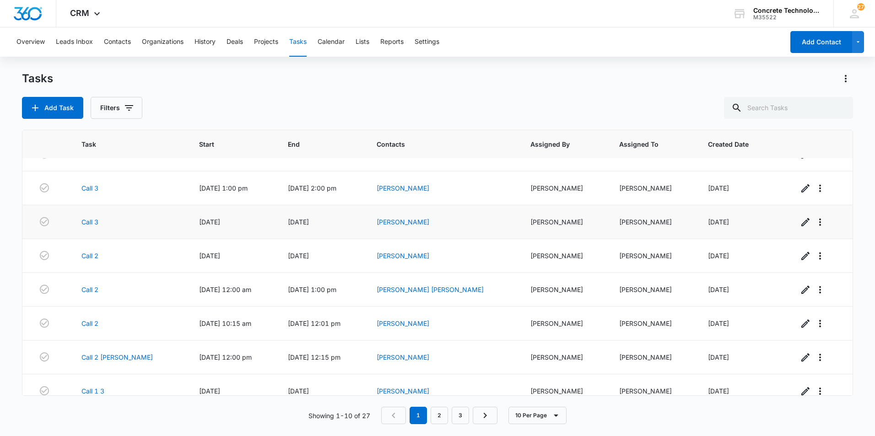
scroll to position [91, 0]
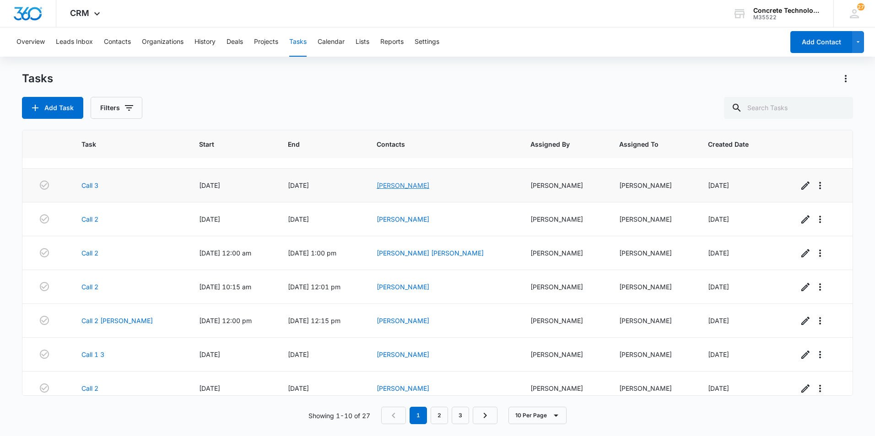
click at [420, 187] on link "[PERSON_NAME]" at bounding box center [402, 186] width 53 height 8
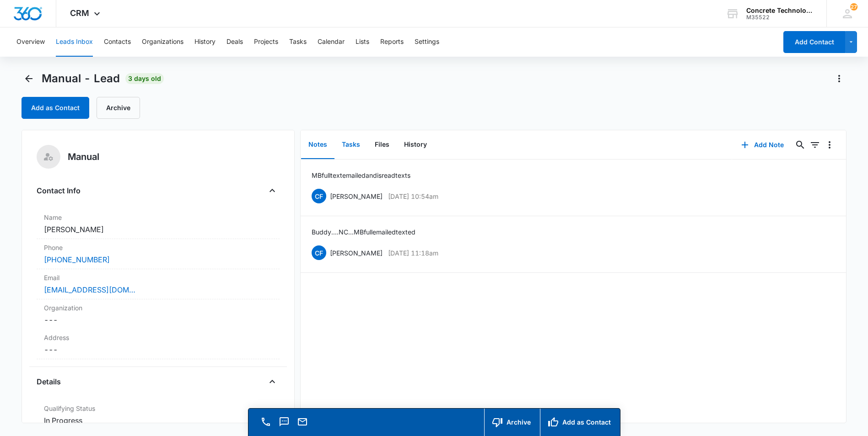
click at [347, 145] on button "Tasks" at bounding box center [350, 145] width 33 height 28
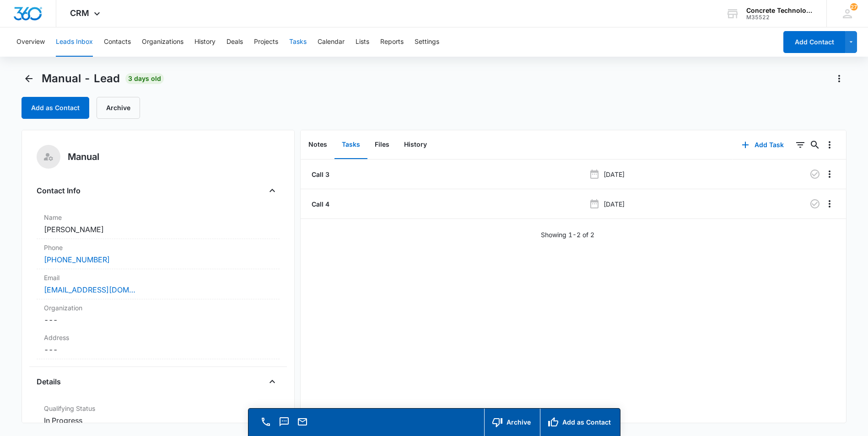
click at [298, 40] on button "Tasks" at bounding box center [297, 41] width 17 height 29
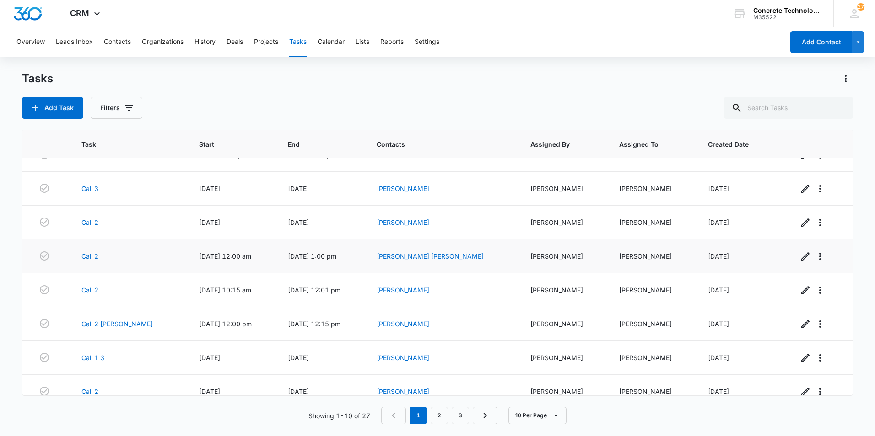
scroll to position [101, 0]
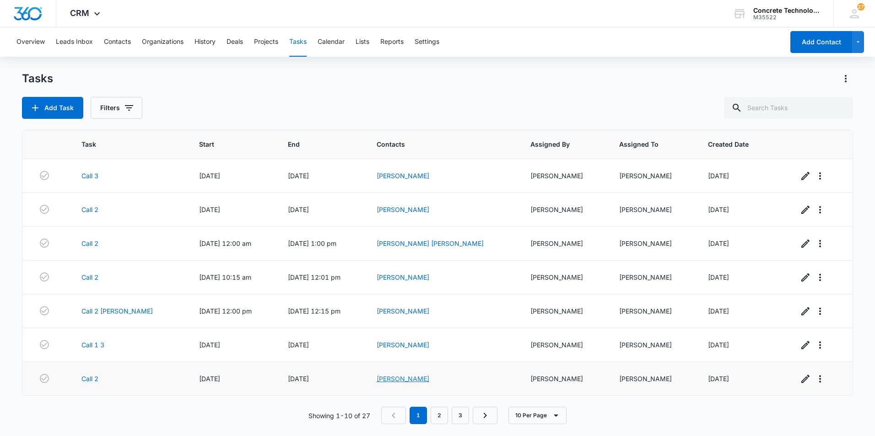
click at [416, 380] on link "[PERSON_NAME]" at bounding box center [402, 379] width 53 height 8
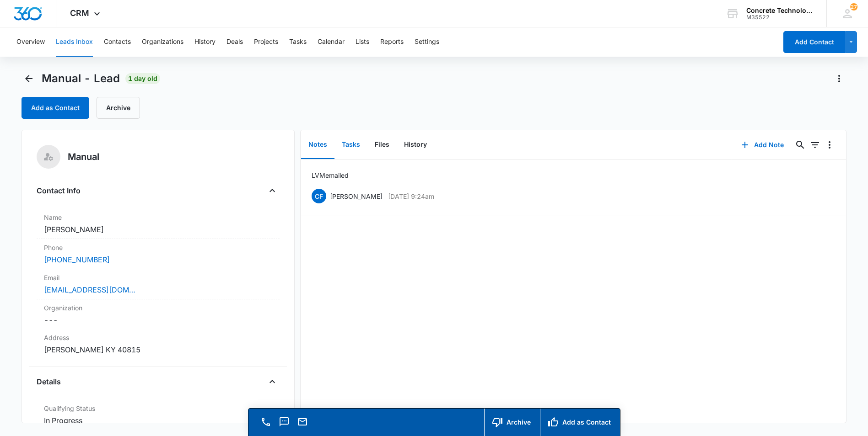
click at [347, 143] on button "Tasks" at bounding box center [350, 145] width 33 height 28
click at [298, 42] on button "Tasks" at bounding box center [297, 41] width 17 height 29
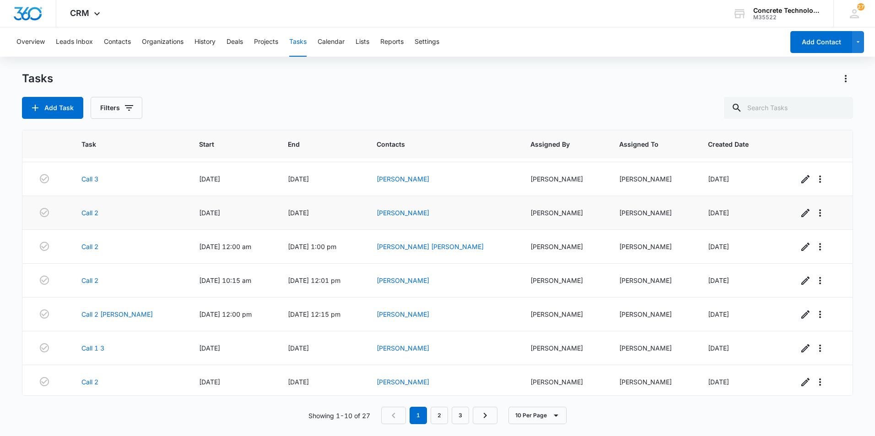
scroll to position [101, 0]
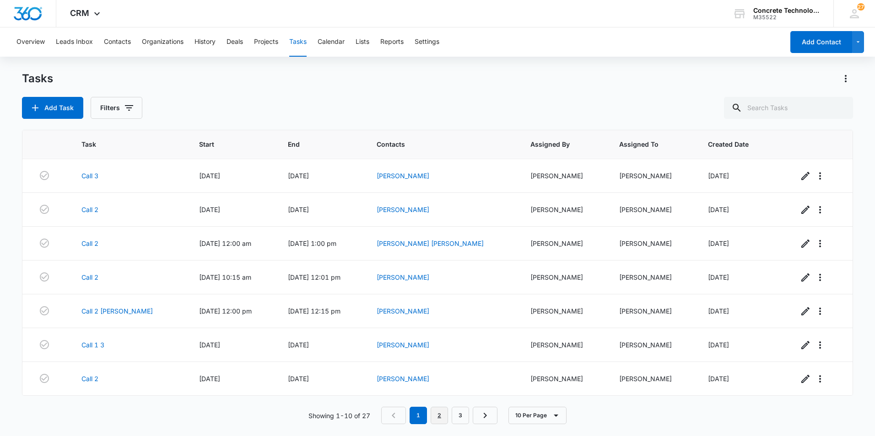
click at [437, 415] on link "2" at bounding box center [438, 415] width 17 height 17
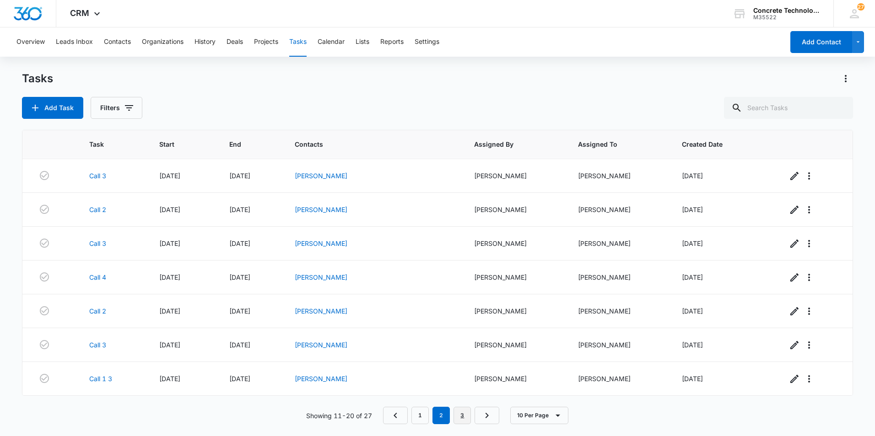
click at [465, 414] on link "3" at bounding box center [461, 415] width 17 height 17
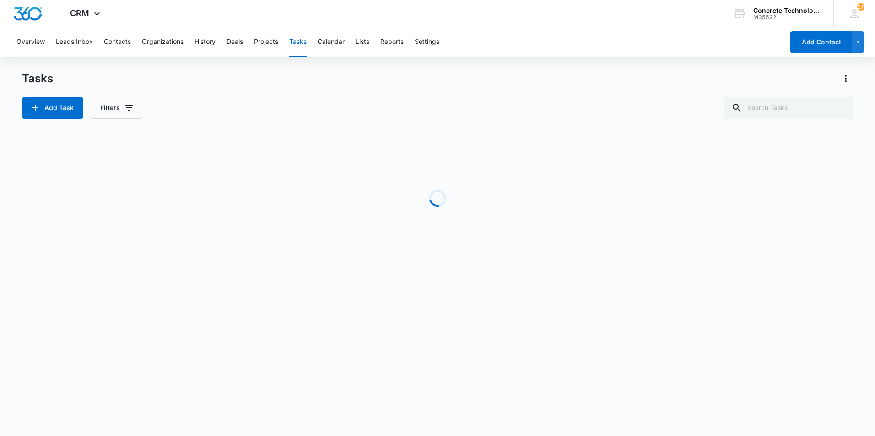
scroll to position [0, 0]
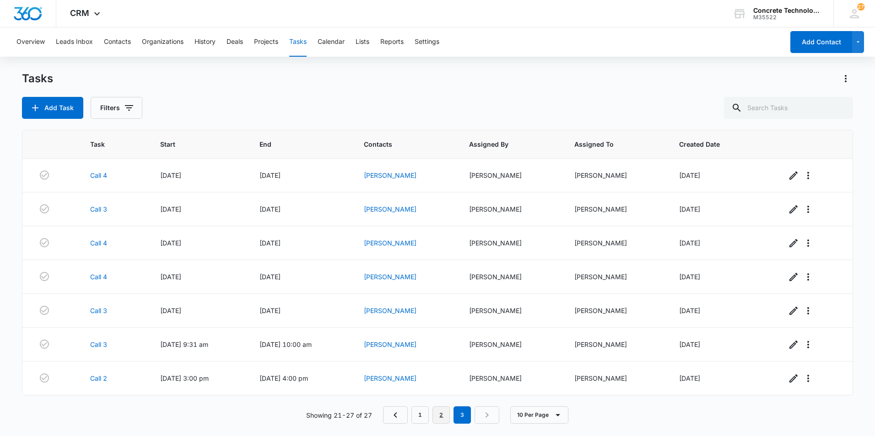
click at [441, 416] on link "2" at bounding box center [440, 415] width 17 height 17
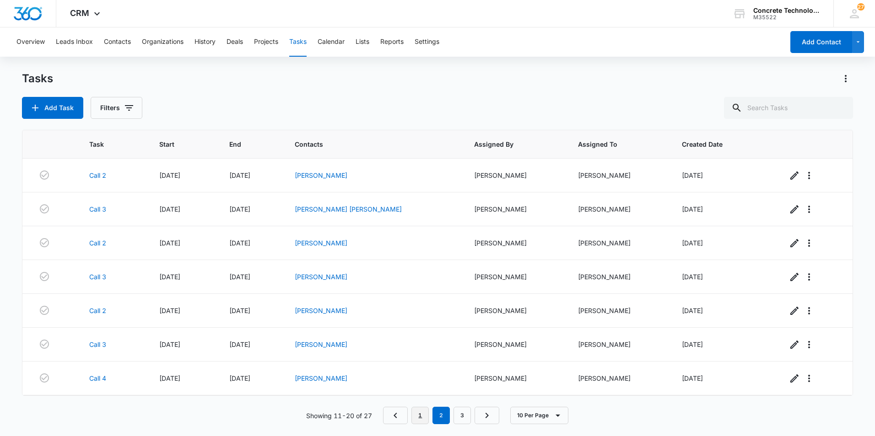
click at [419, 415] on link "1" at bounding box center [419, 415] width 17 height 17
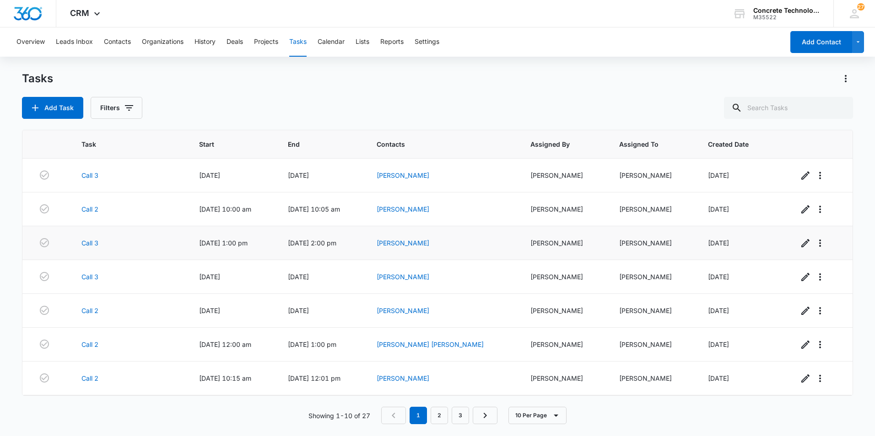
click at [206, 244] on span "[DATE] 1:00 pm" at bounding box center [223, 243] width 48 height 8
click at [414, 243] on link "[PERSON_NAME]" at bounding box center [402, 243] width 53 height 8
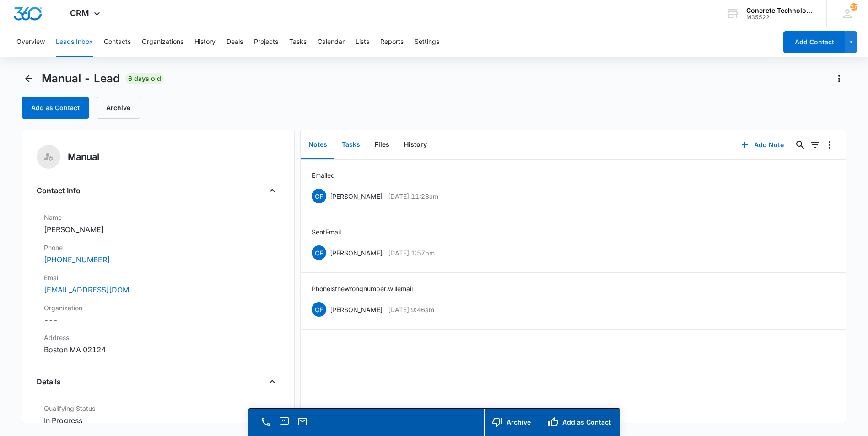
click at [348, 145] on button "Tasks" at bounding box center [350, 145] width 33 height 28
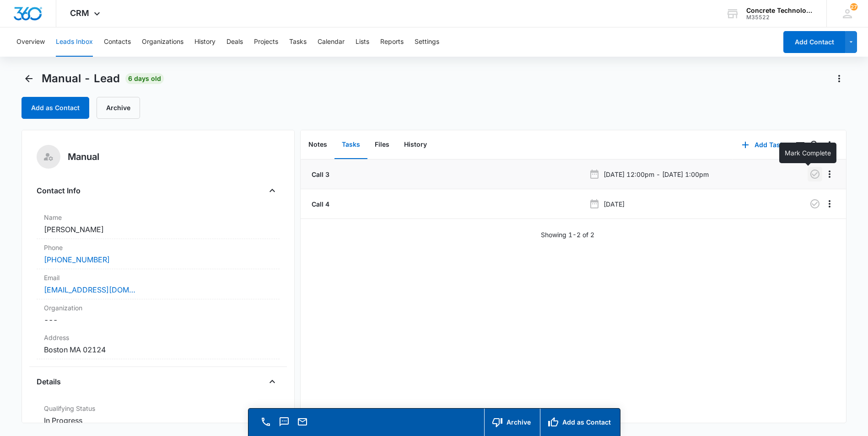
click at [810, 176] on icon "button" at bounding box center [814, 174] width 9 height 9
click at [299, 42] on button "Tasks" at bounding box center [297, 41] width 17 height 29
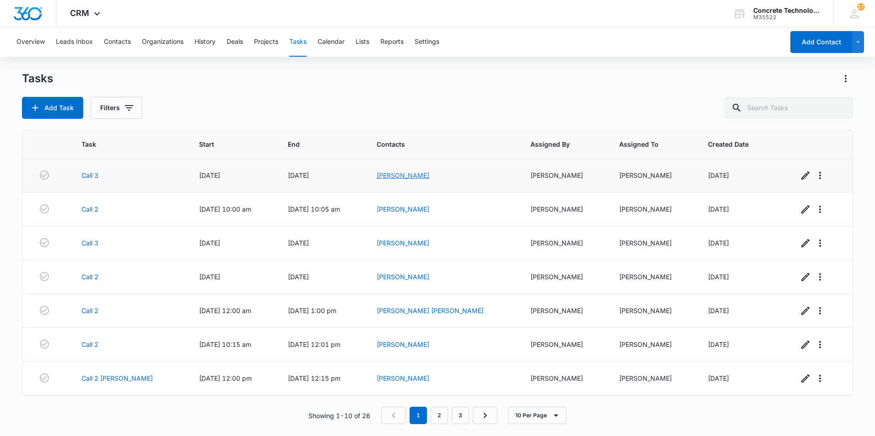
click at [429, 173] on link "[PERSON_NAME]" at bounding box center [402, 176] width 53 height 8
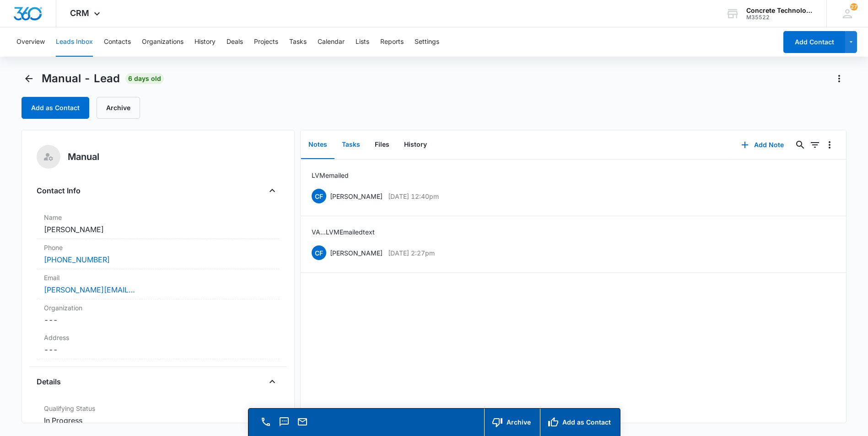
click at [350, 144] on button "Tasks" at bounding box center [350, 145] width 33 height 28
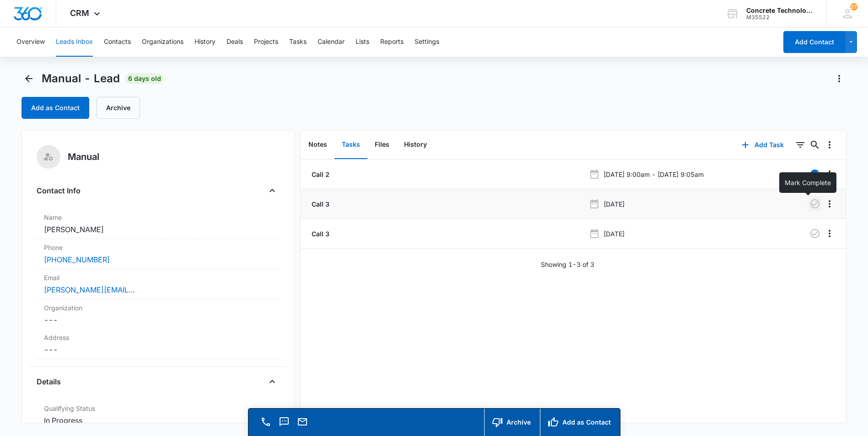
click at [809, 201] on icon "button" at bounding box center [814, 204] width 11 height 11
click at [301, 42] on button "Tasks" at bounding box center [297, 41] width 17 height 29
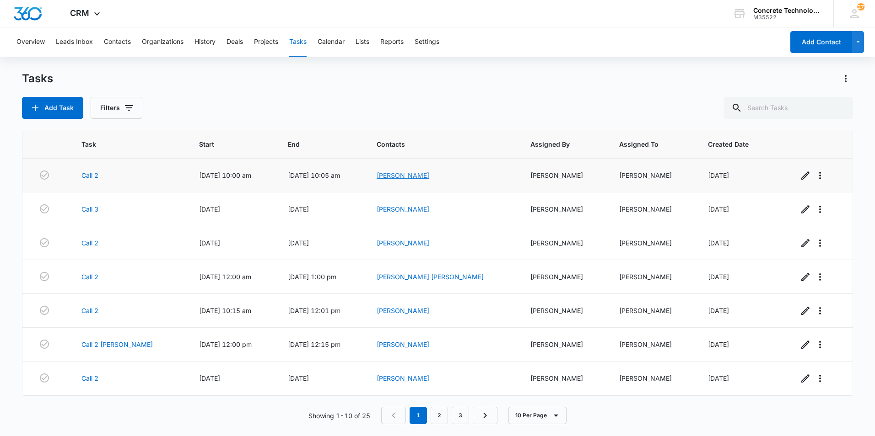
click at [410, 172] on link "[PERSON_NAME]" at bounding box center [402, 176] width 53 height 8
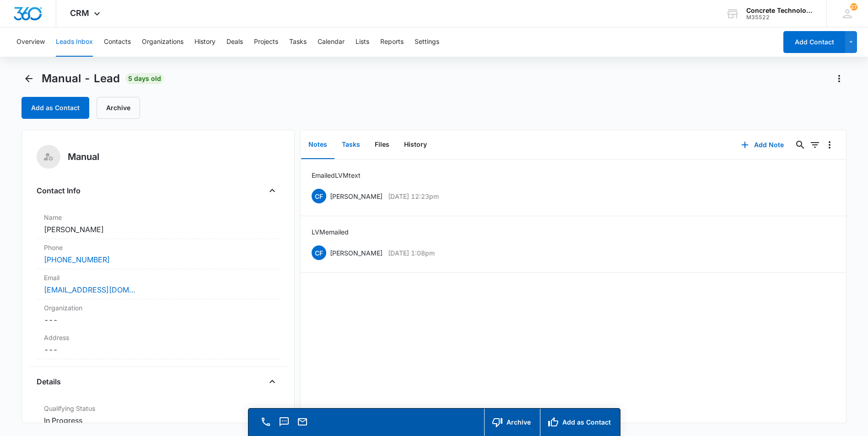
click at [356, 144] on button "Tasks" at bounding box center [350, 145] width 33 height 28
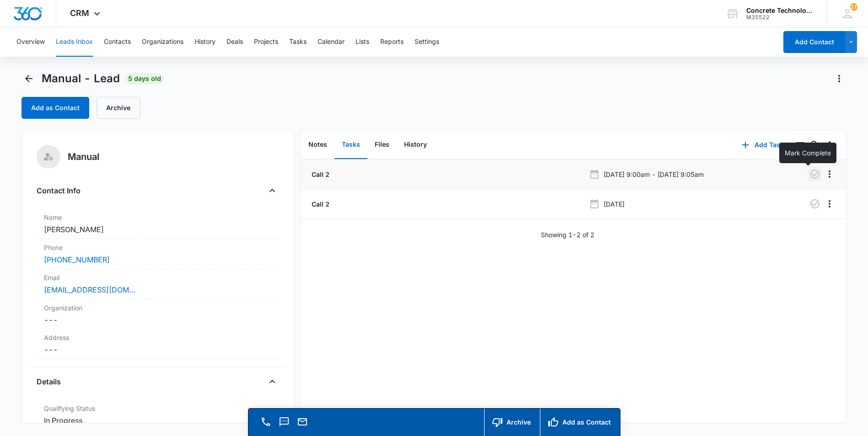
click at [809, 174] on icon "button" at bounding box center [814, 174] width 11 height 11
click at [297, 39] on button "Tasks" at bounding box center [297, 41] width 17 height 29
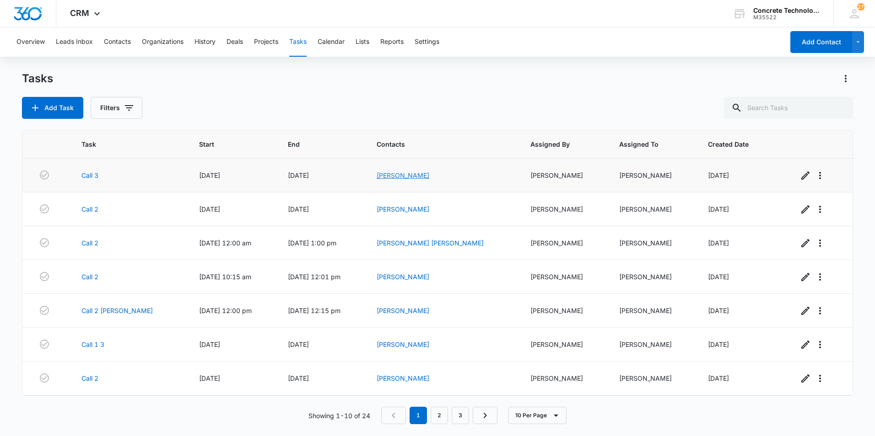
click at [419, 174] on link "[PERSON_NAME]" at bounding box center [402, 176] width 53 height 8
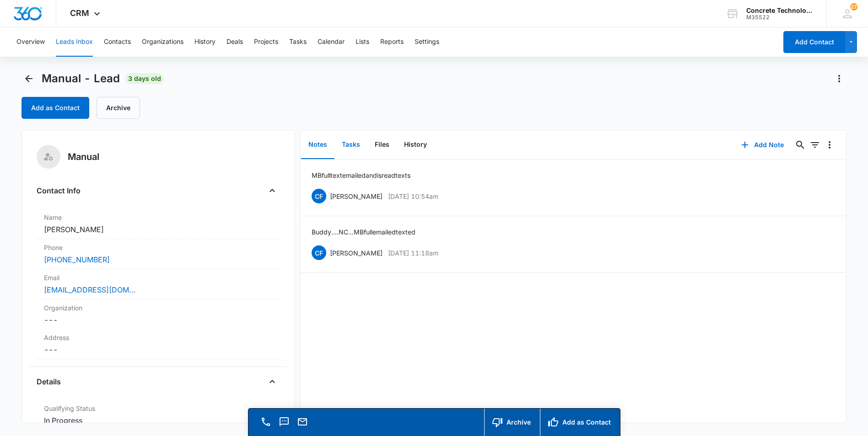
click at [350, 144] on button "Tasks" at bounding box center [350, 145] width 33 height 28
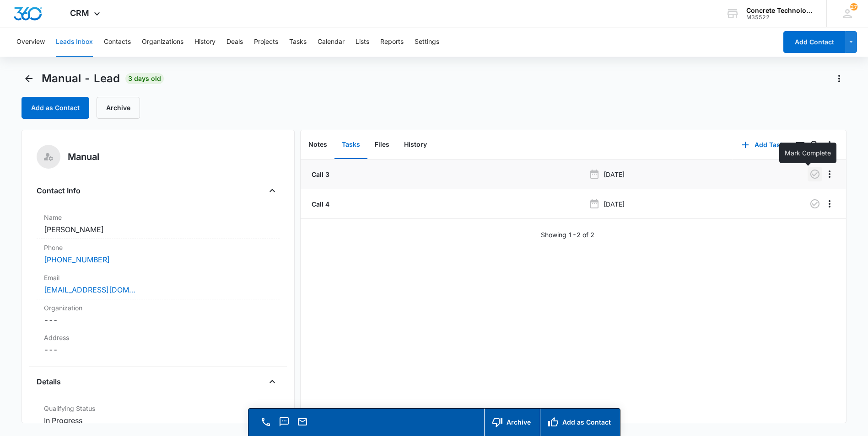
click at [809, 174] on icon "button" at bounding box center [814, 174] width 11 height 11
click at [303, 40] on button "Tasks" at bounding box center [297, 41] width 17 height 29
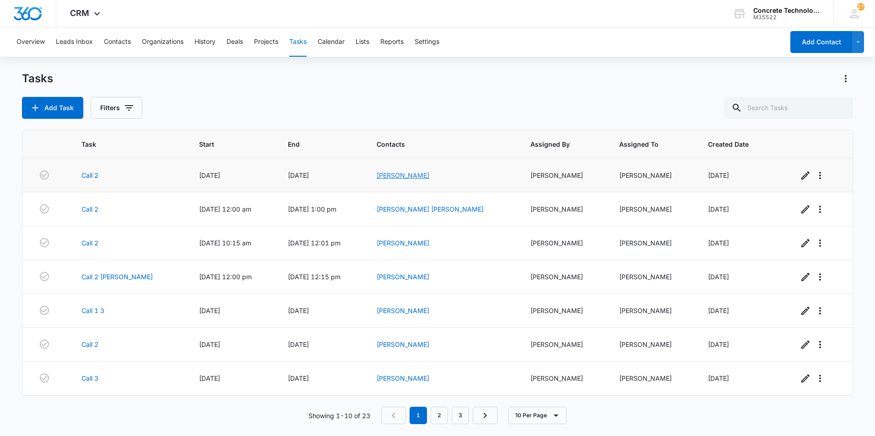
click at [410, 174] on link "[PERSON_NAME]" at bounding box center [402, 176] width 53 height 8
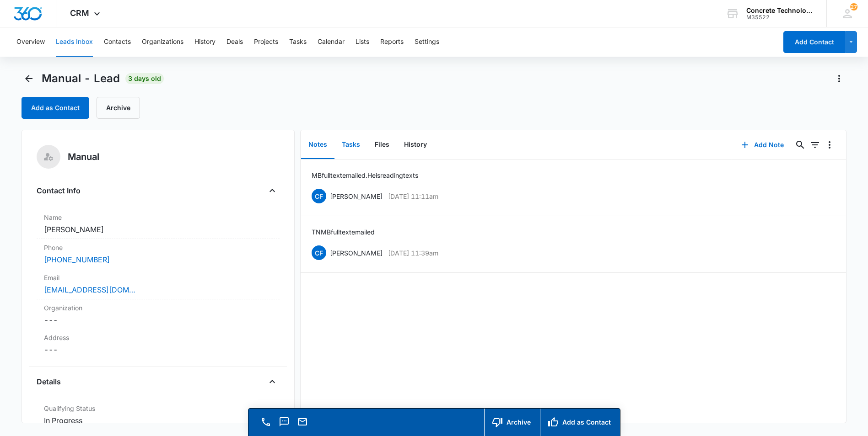
click at [350, 145] on button "Tasks" at bounding box center [350, 145] width 33 height 28
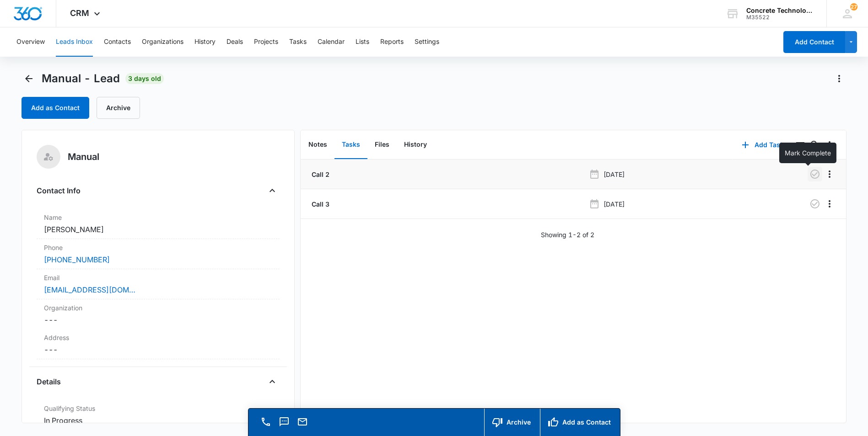
click at [809, 173] on icon "button" at bounding box center [814, 174] width 11 height 11
click at [300, 42] on button "Tasks" at bounding box center [297, 41] width 17 height 29
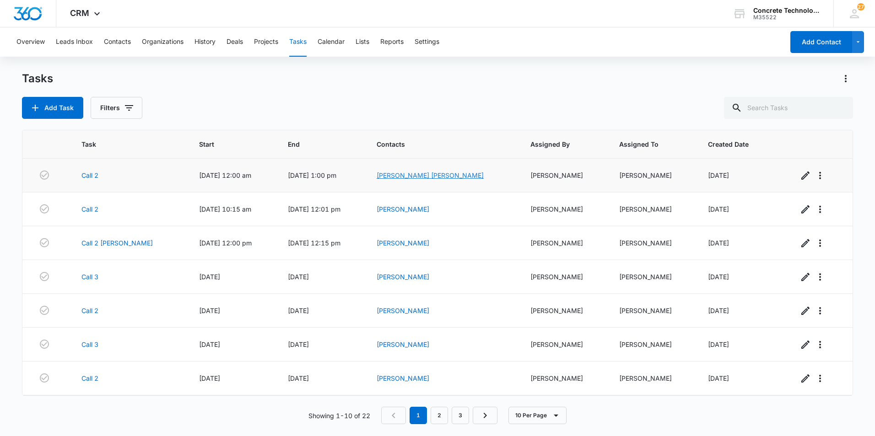
click at [425, 173] on link "[PERSON_NAME] [PERSON_NAME]" at bounding box center [429, 176] width 107 height 8
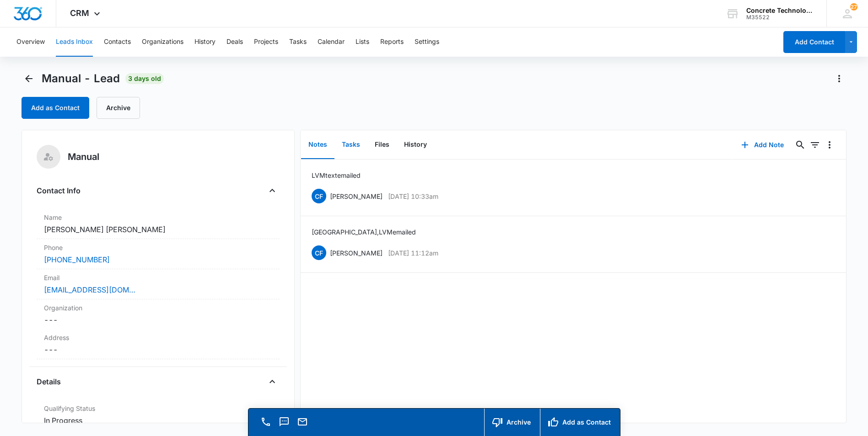
click at [350, 144] on button "Tasks" at bounding box center [350, 145] width 33 height 28
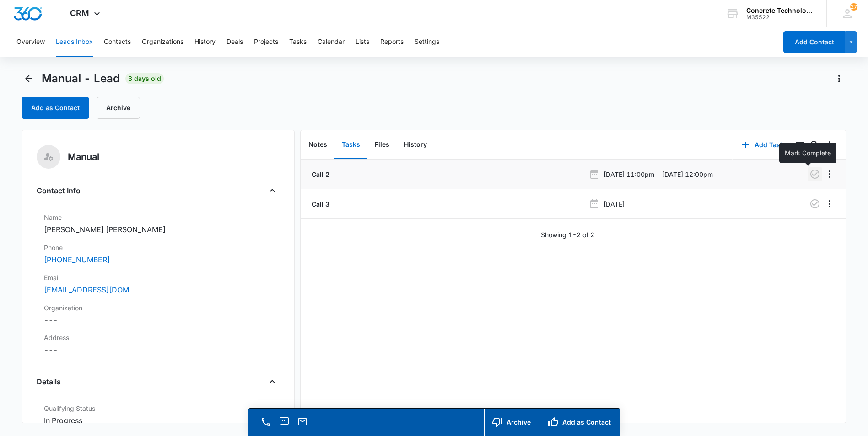
click at [810, 174] on icon "button" at bounding box center [814, 174] width 9 height 9
click at [304, 40] on button "Tasks" at bounding box center [297, 41] width 17 height 29
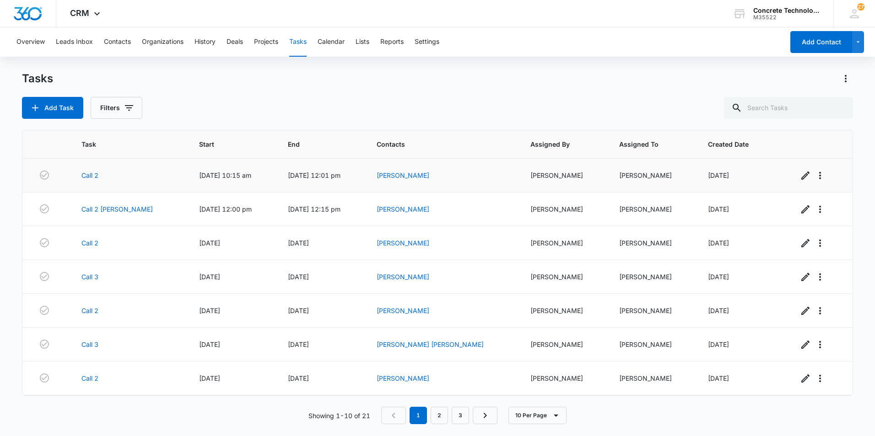
click at [210, 174] on span "[DATE] 10:15 am" at bounding box center [225, 176] width 52 height 8
click at [429, 176] on link "[PERSON_NAME]" at bounding box center [402, 176] width 53 height 8
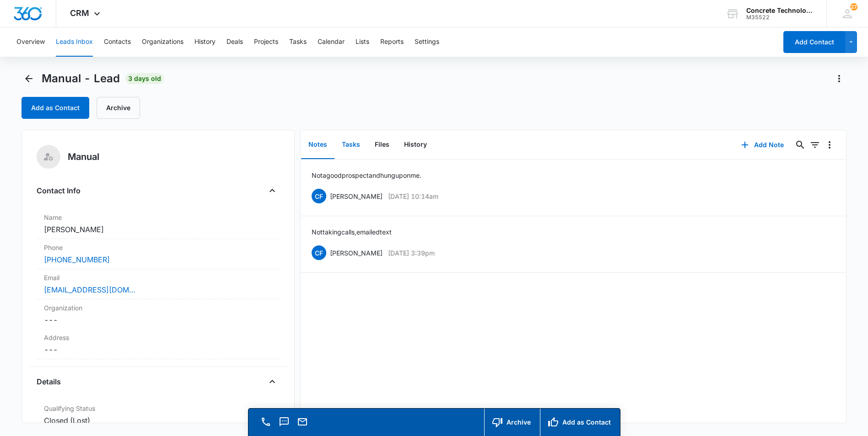
click at [347, 145] on button "Tasks" at bounding box center [350, 145] width 33 height 28
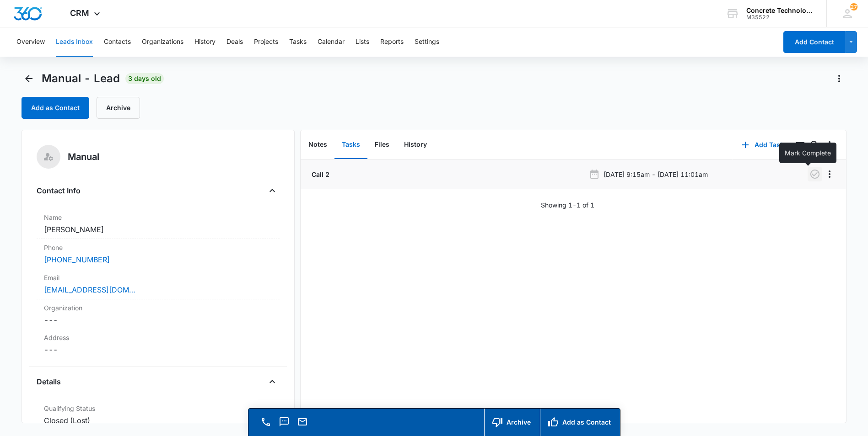
click at [809, 174] on icon "button" at bounding box center [814, 174] width 11 height 11
click at [296, 40] on button "Tasks" at bounding box center [297, 41] width 17 height 29
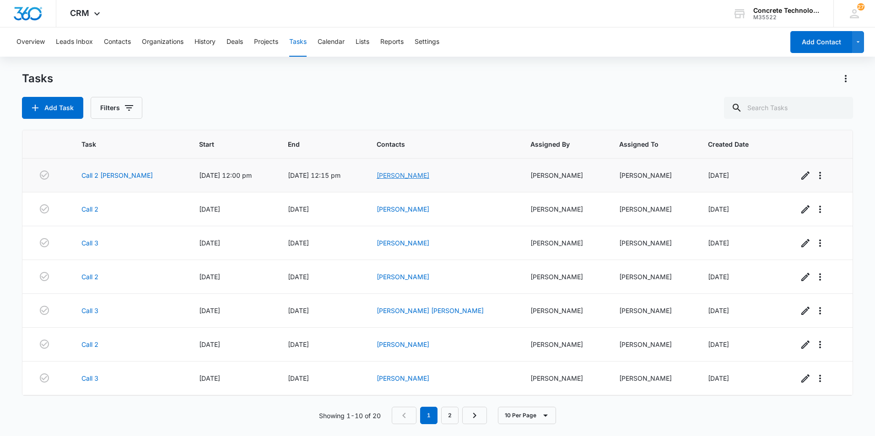
click at [409, 175] on link "[PERSON_NAME]" at bounding box center [402, 176] width 53 height 8
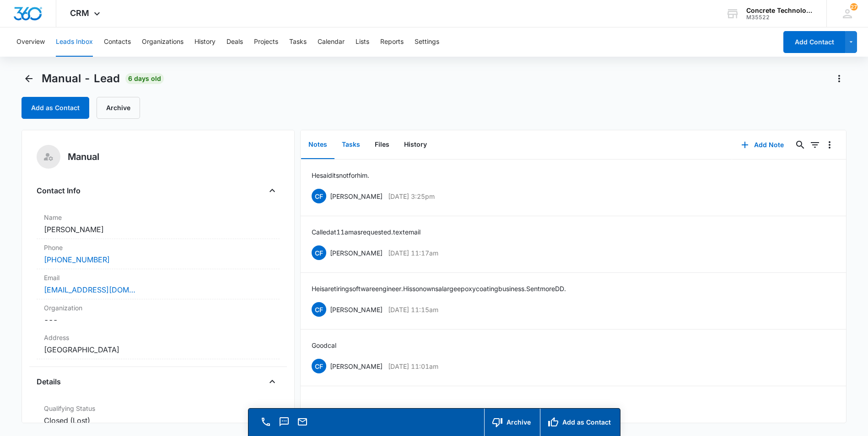
click at [350, 143] on button "Tasks" at bounding box center [350, 145] width 33 height 28
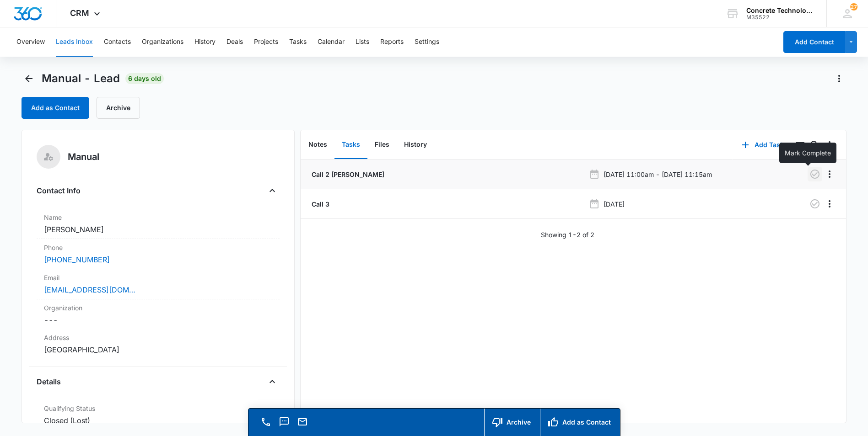
click at [809, 173] on icon "button" at bounding box center [814, 174] width 11 height 11
click at [809, 203] on icon "button" at bounding box center [814, 204] width 11 height 11
click at [299, 40] on button "Tasks" at bounding box center [297, 41] width 17 height 29
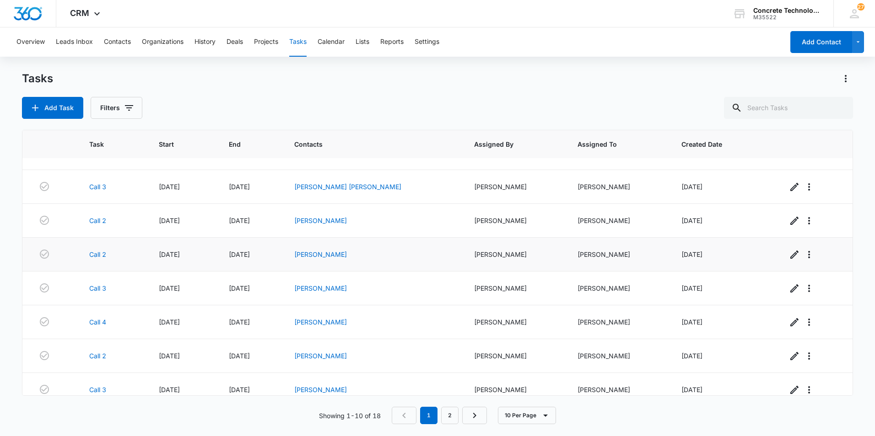
scroll to position [101, 0]
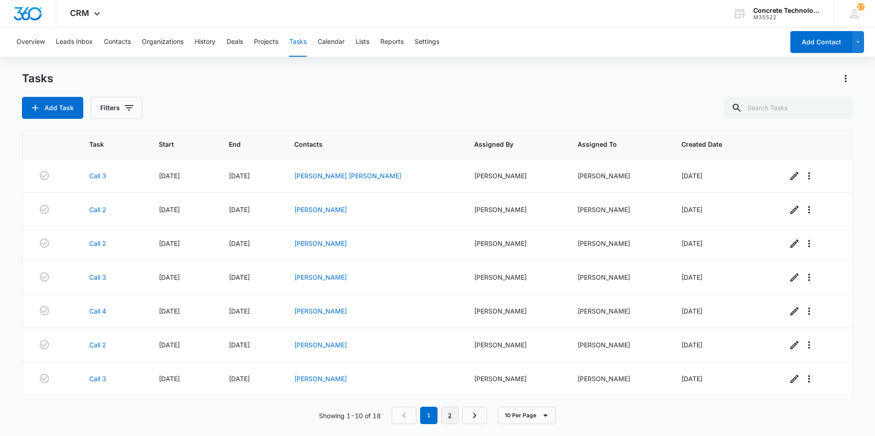
click at [450, 414] on link "2" at bounding box center [449, 415] width 17 height 17
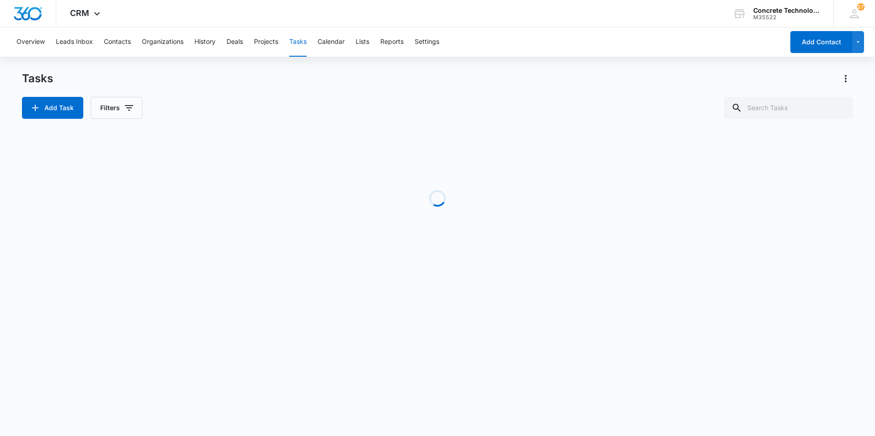
scroll to position [33, 0]
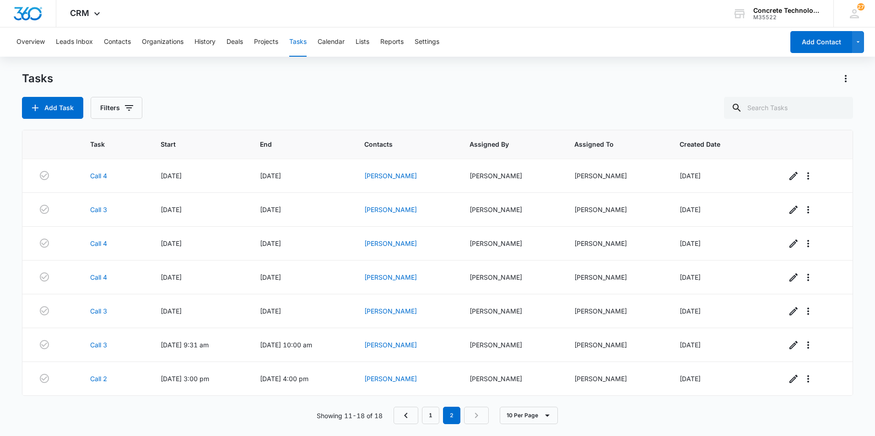
click at [478, 416] on nav "1 2" at bounding box center [440, 415] width 95 height 17
click at [433, 415] on link "1" at bounding box center [430, 415] width 17 height 17
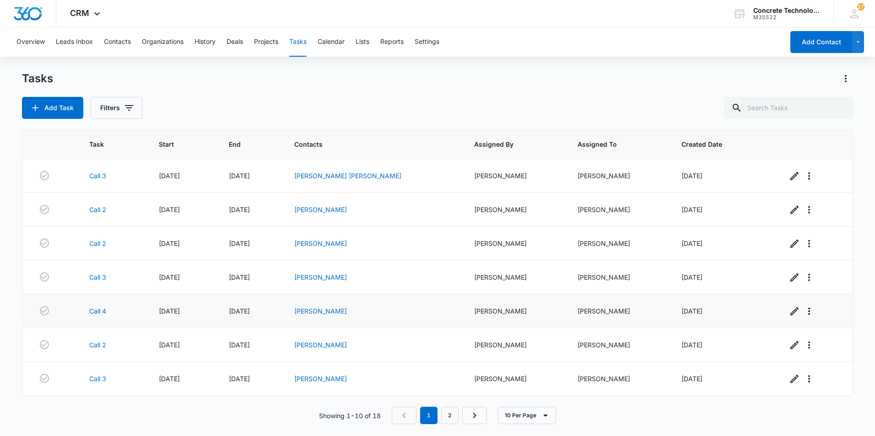
scroll to position [0, 0]
click at [474, 415] on icon "Next Page" at bounding box center [474, 415] width 11 height 11
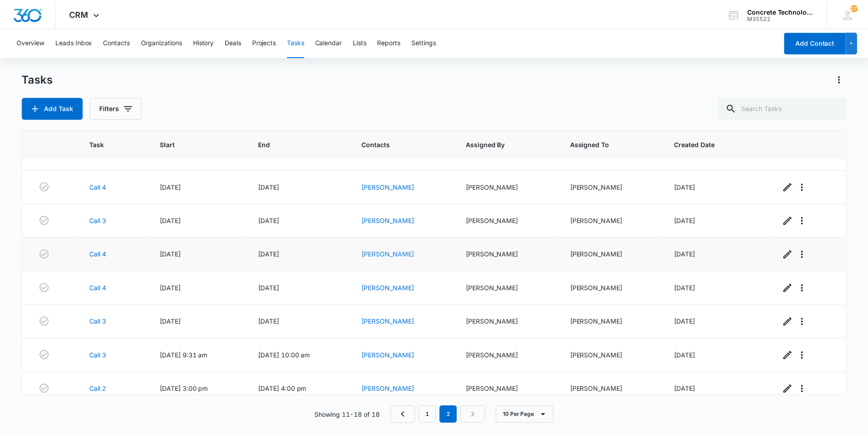
scroll to position [33, 0]
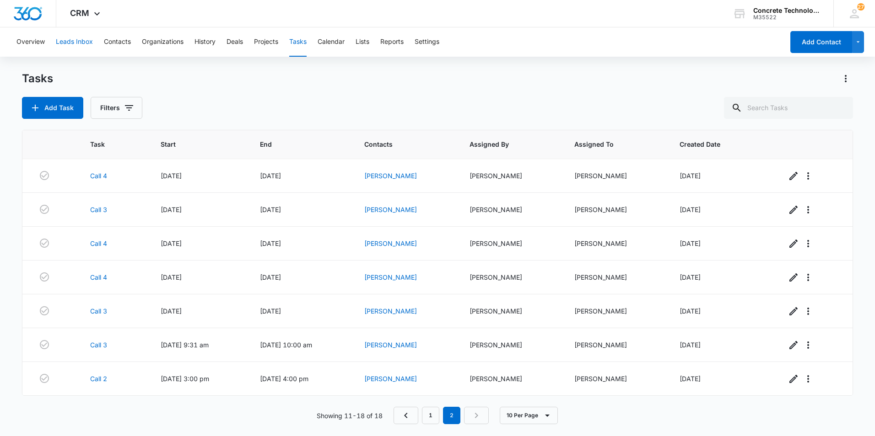
click at [69, 39] on button "Leads Inbox" at bounding box center [74, 41] width 37 height 29
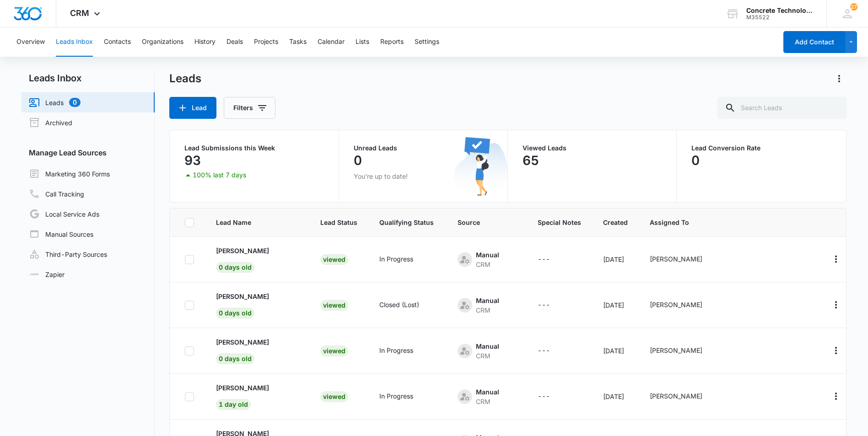
click at [188, 176] on icon at bounding box center [188, 175] width 5 height 2
